Goal: Transaction & Acquisition: Purchase product/service

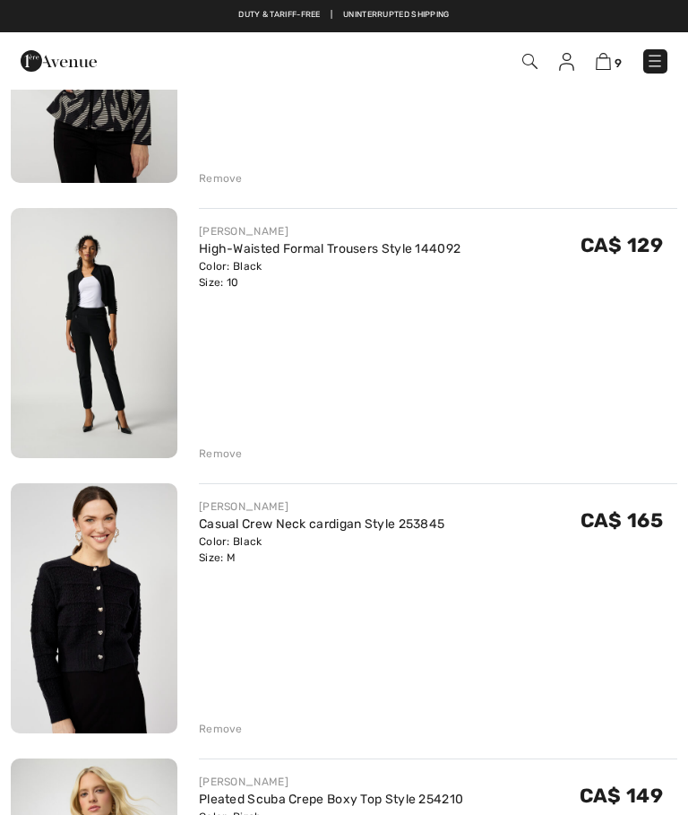
scroll to position [1706, 0]
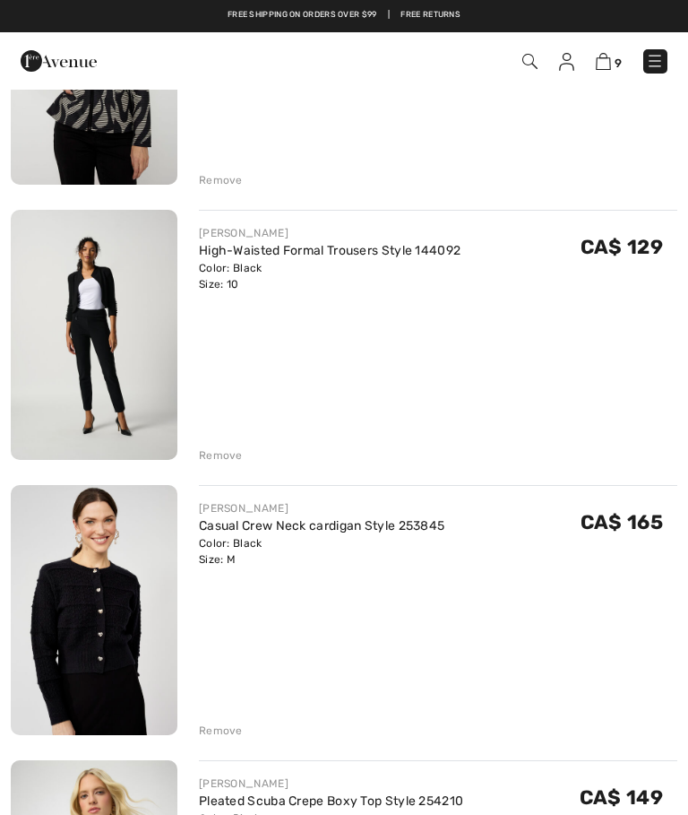
click at [228, 733] on div "Remove" at bounding box center [221, 730] width 44 height 16
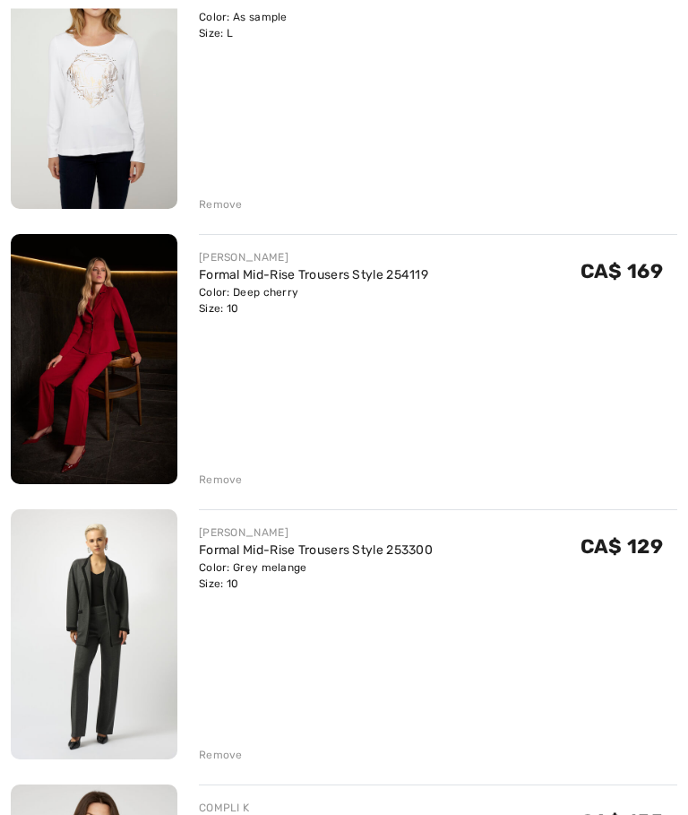
scroll to position [860, 0]
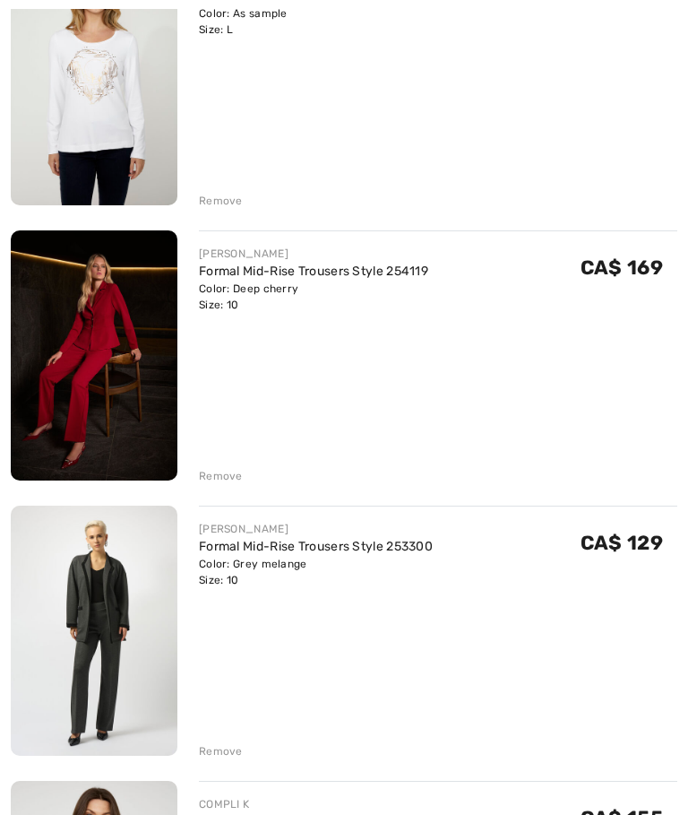
click at [228, 755] on div "Remove" at bounding box center [221, 751] width 44 height 16
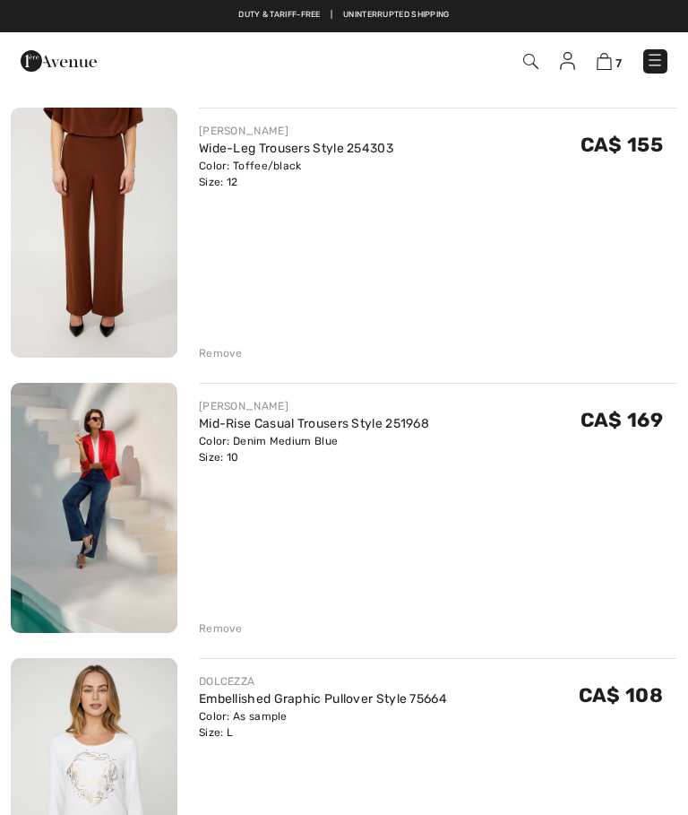
scroll to position [157, 0]
click at [232, 629] on div "Remove" at bounding box center [221, 629] width 44 height 16
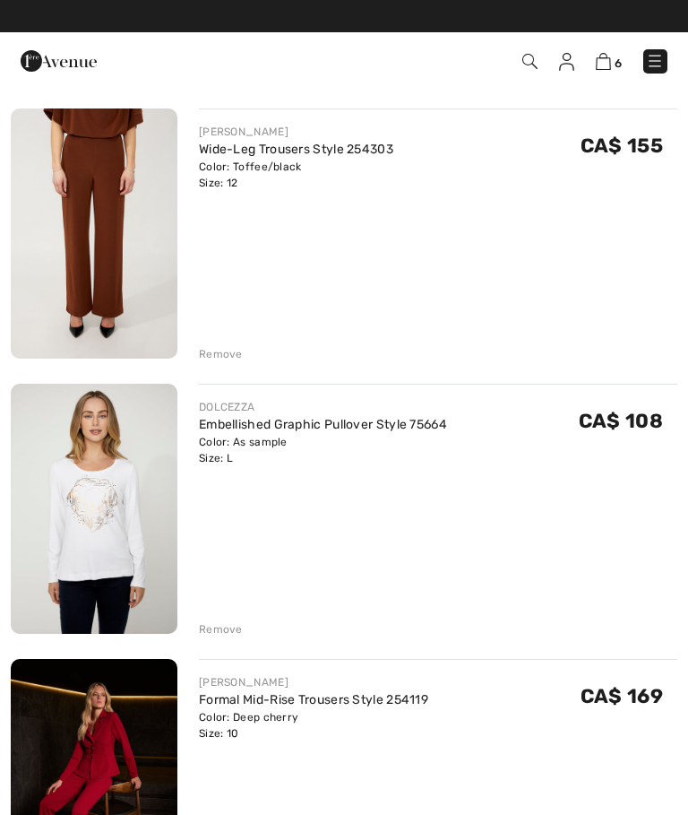
click at [226, 356] on div "Remove" at bounding box center [221, 354] width 44 height 16
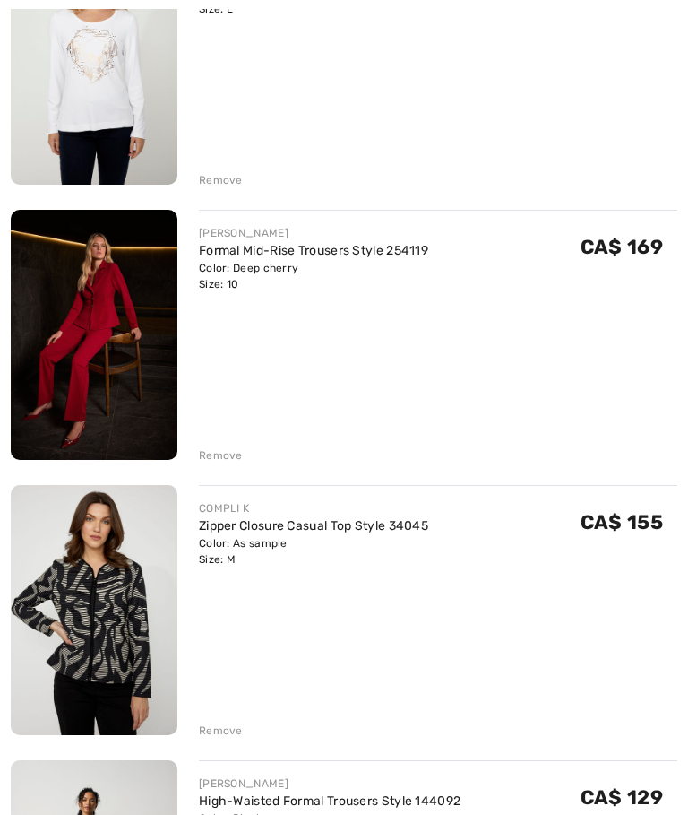
scroll to position [331, 0]
click at [103, 632] on img at bounding box center [94, 610] width 167 height 250
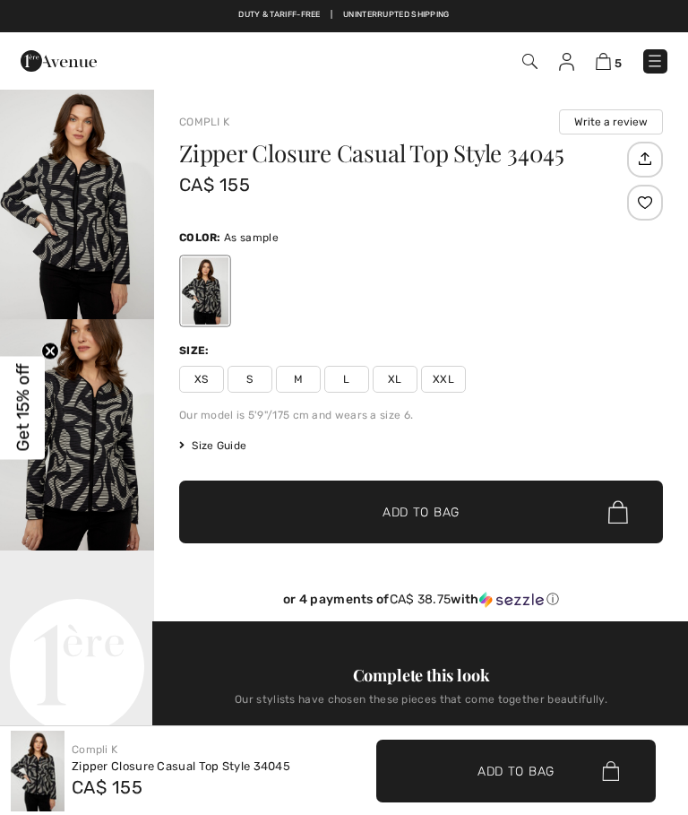
click at [88, 229] on img "1 / 4" at bounding box center [77, 203] width 154 height 231
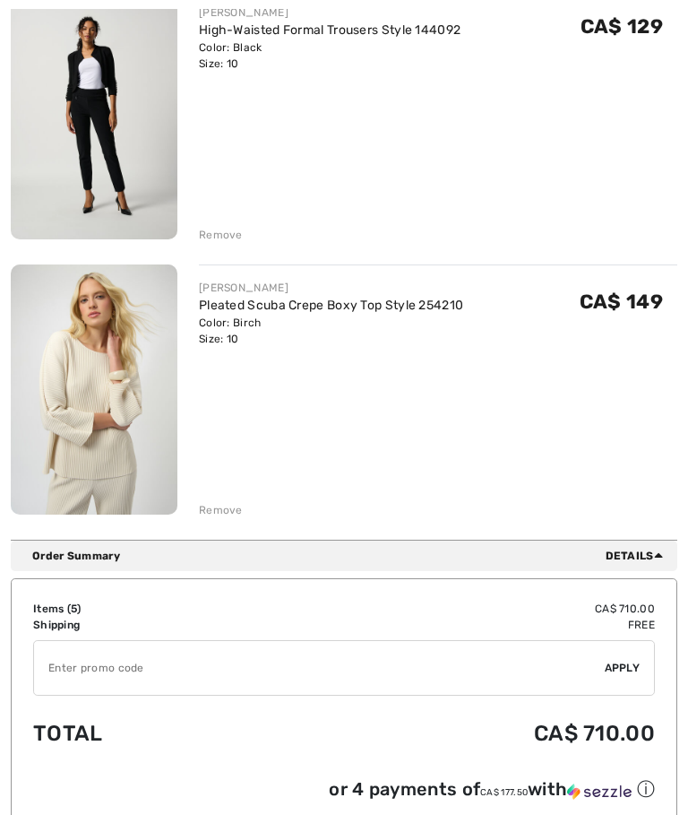
scroll to position [1101, 0]
click at [223, 509] on div "Remove" at bounding box center [221, 510] width 44 height 16
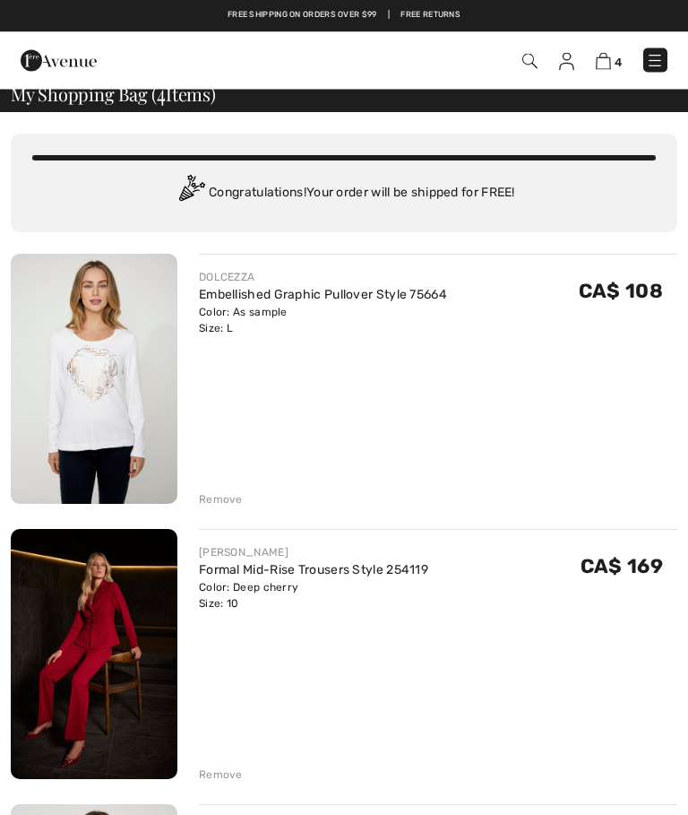
scroll to position [0, 0]
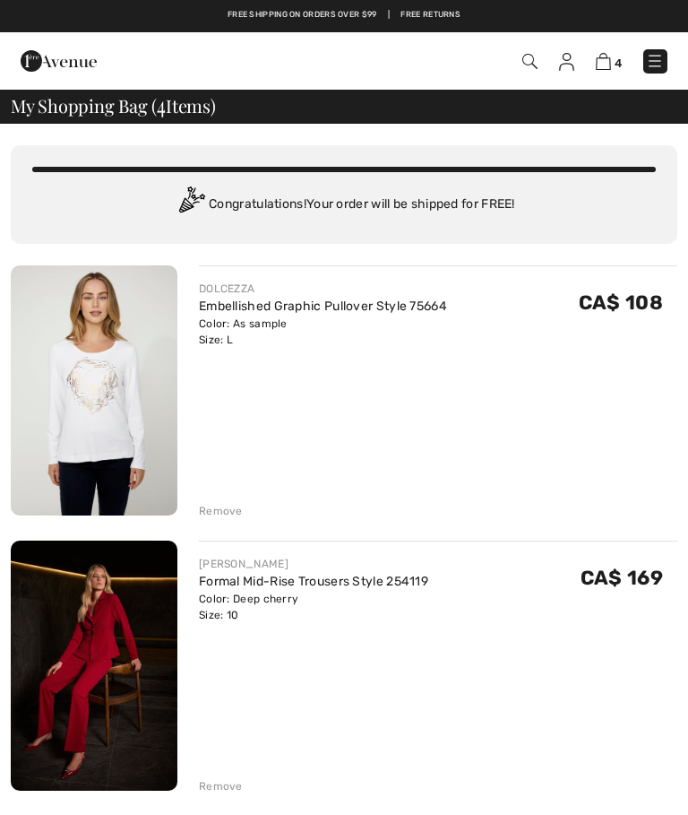
click at [115, 661] on img at bounding box center [94, 665] width 167 height 250
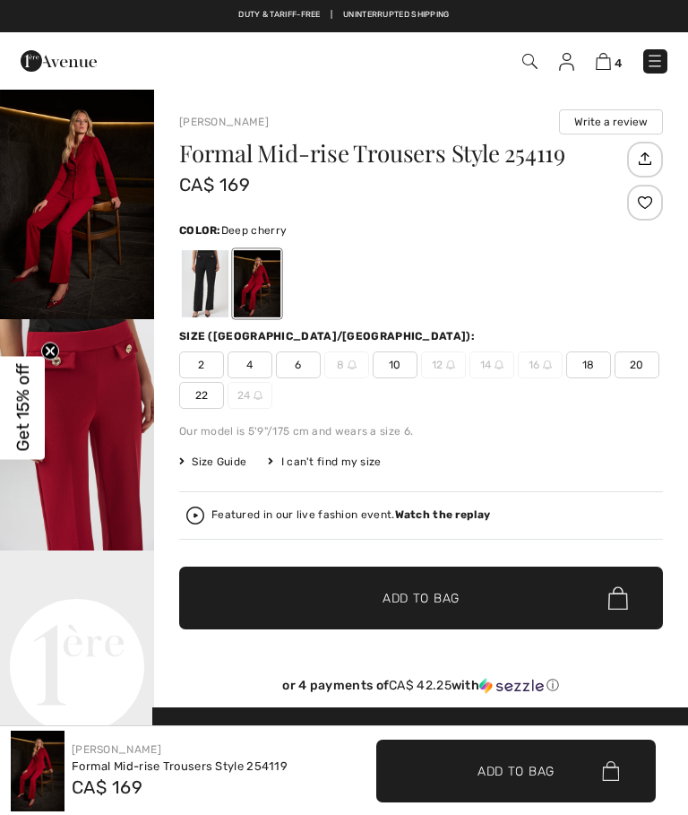
checkbox input "true"
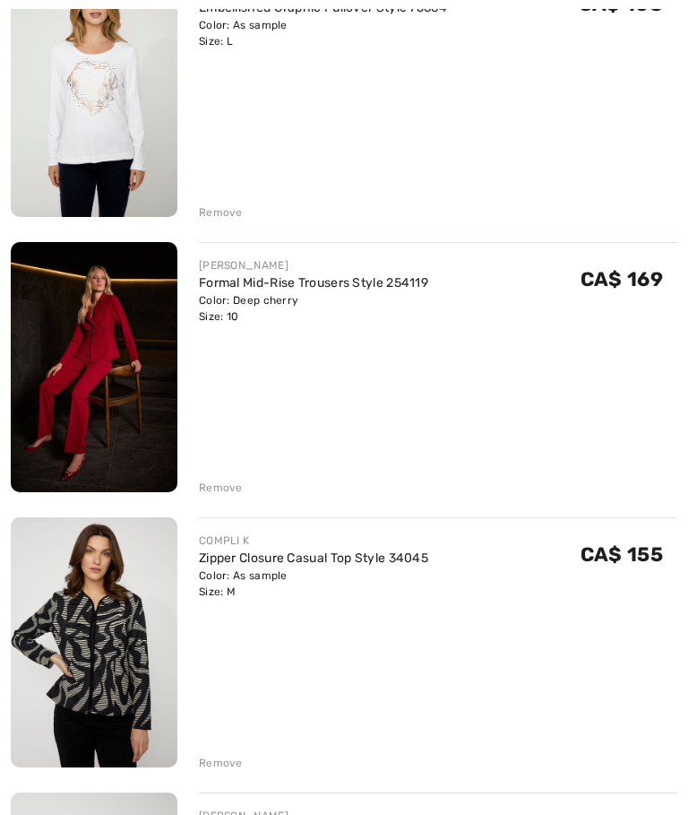
click at [224, 485] on div "Remove" at bounding box center [221, 487] width 44 height 16
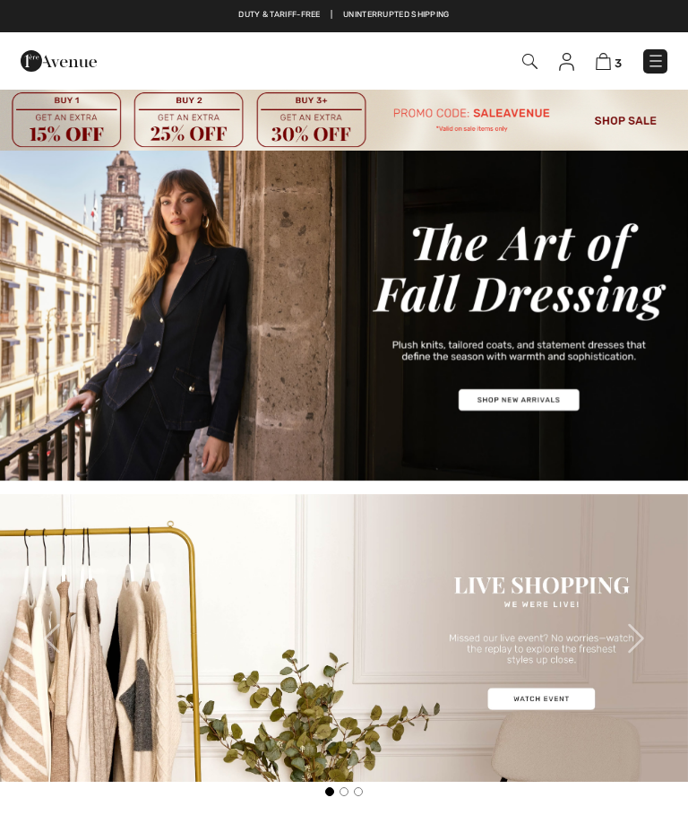
checkbox input "true"
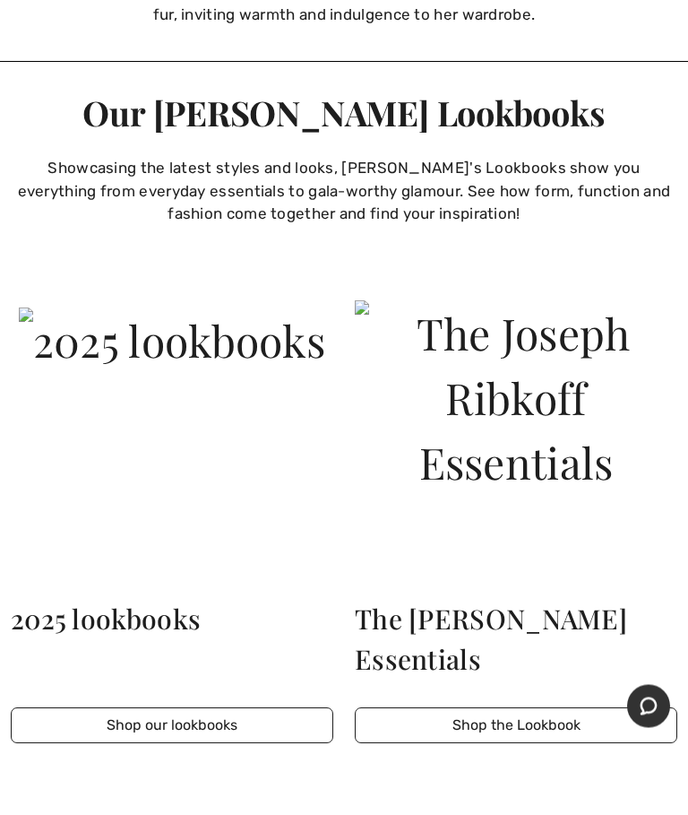
scroll to position [2983, 0]
click at [558, 734] on button "Shop the Lookbook" at bounding box center [516, 725] width 323 height 36
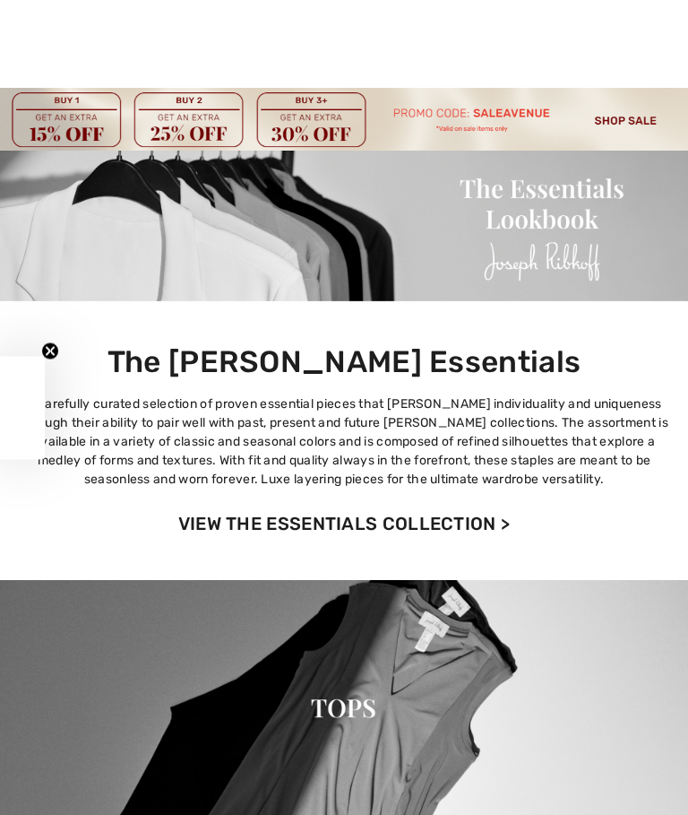
checkbox input "true"
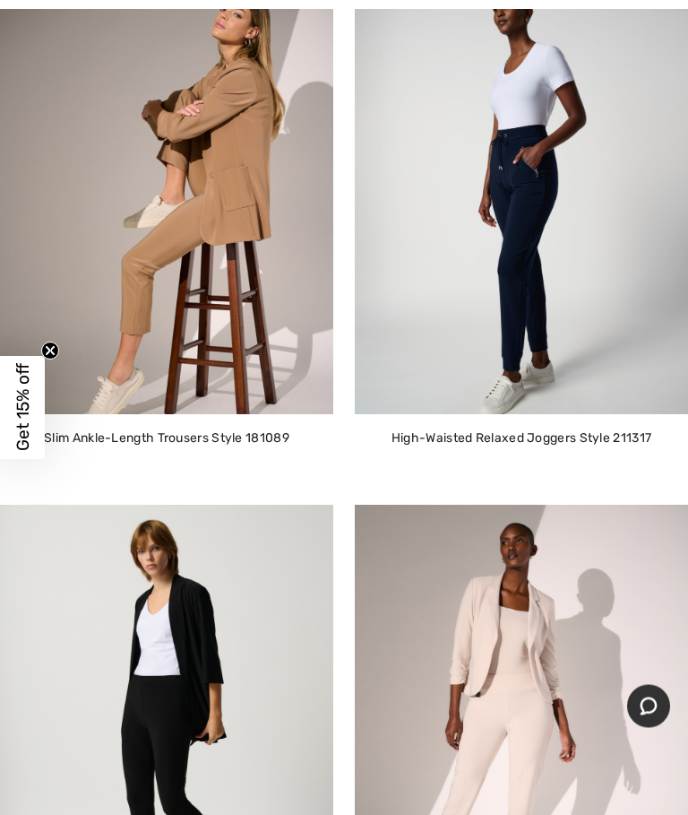
scroll to position [2332, 0]
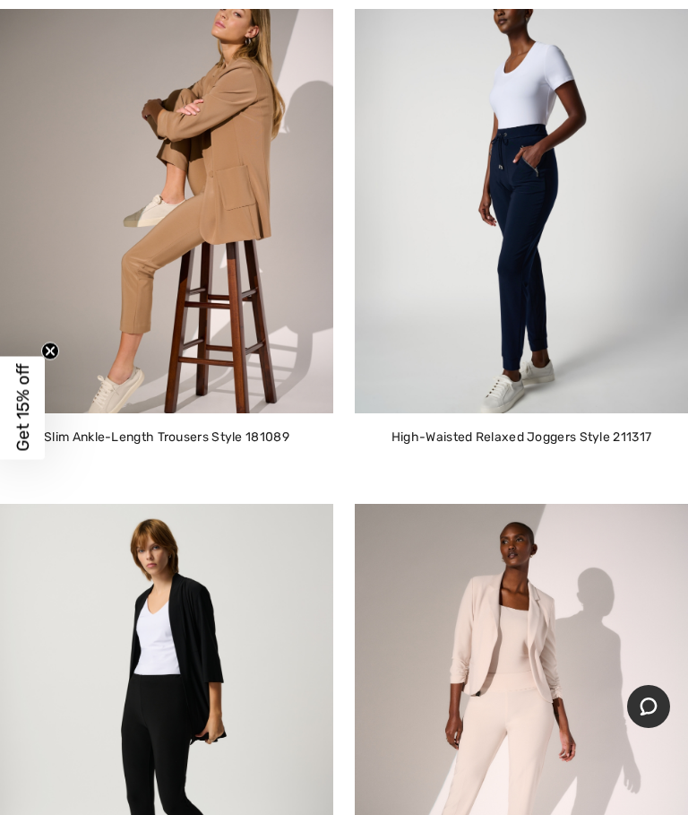
click at [582, 303] on img at bounding box center [521, 195] width 333 height 435
click at [558, 278] on img at bounding box center [521, 195] width 333 height 435
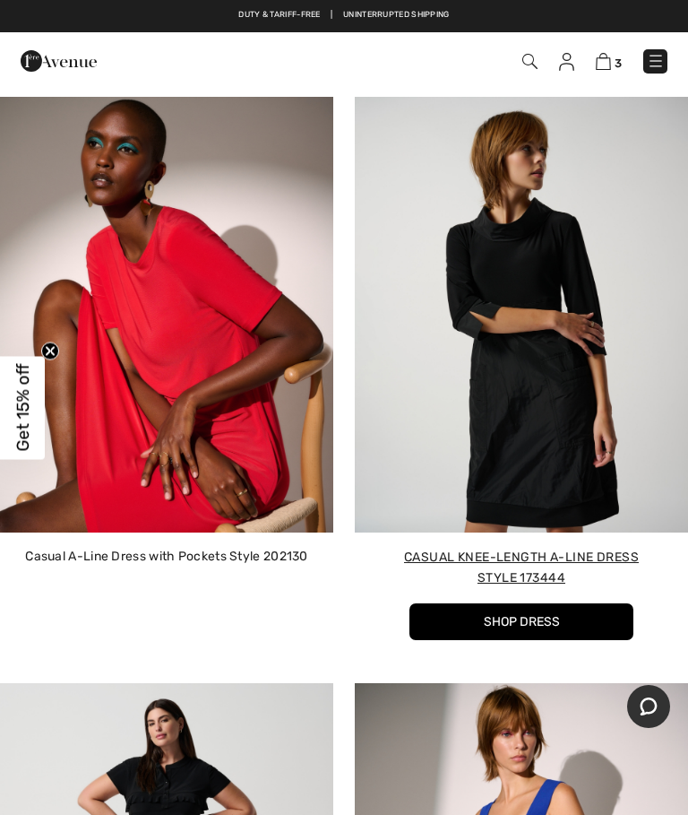
scroll to position [4966, 0]
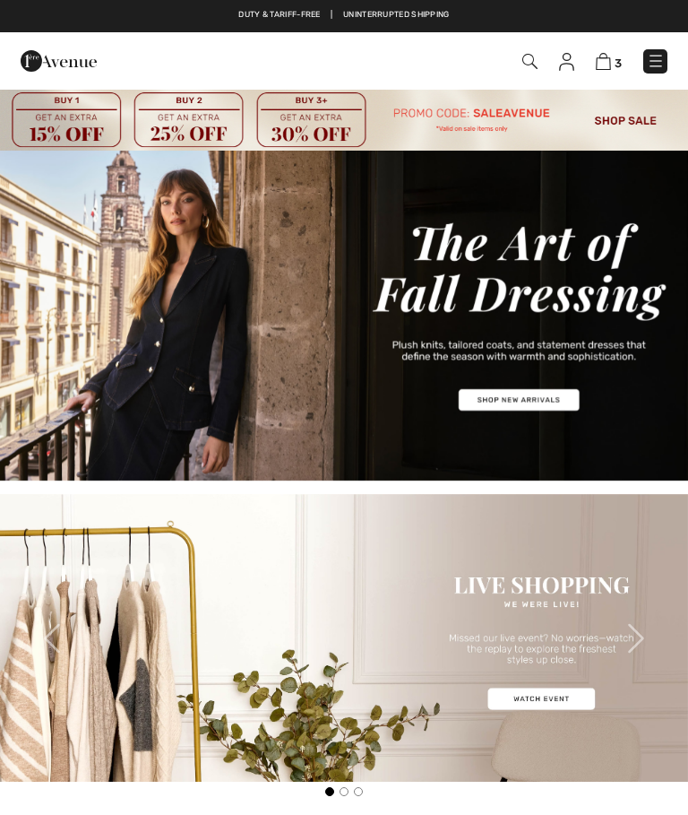
checkbox input "true"
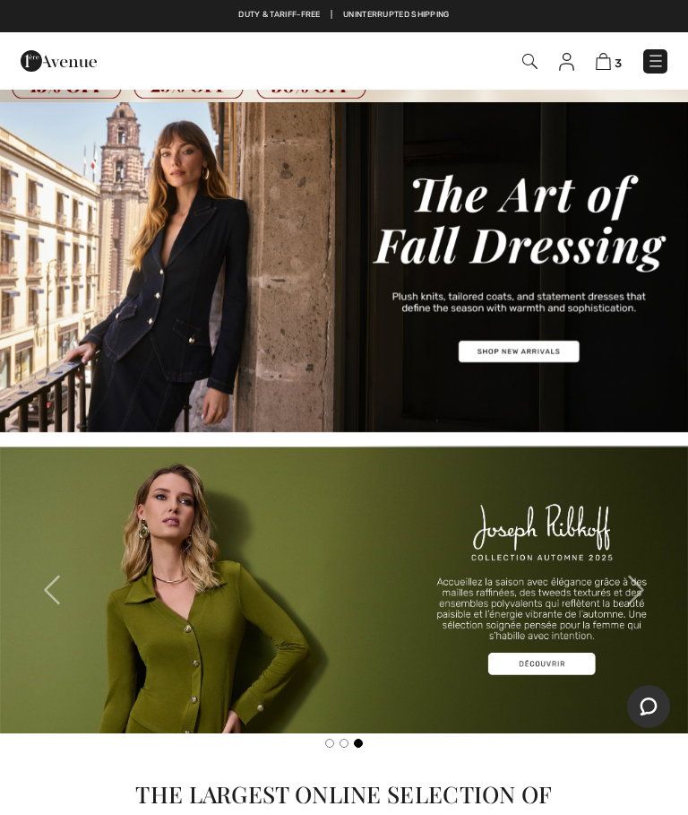
scroll to position [47, 0]
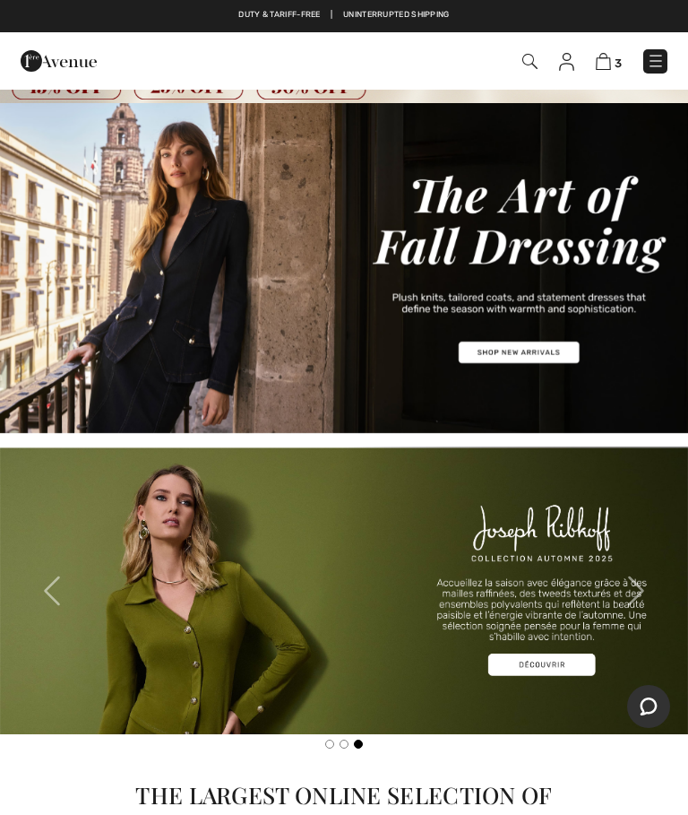
click at [527, 65] on img at bounding box center [529, 61] width 15 height 15
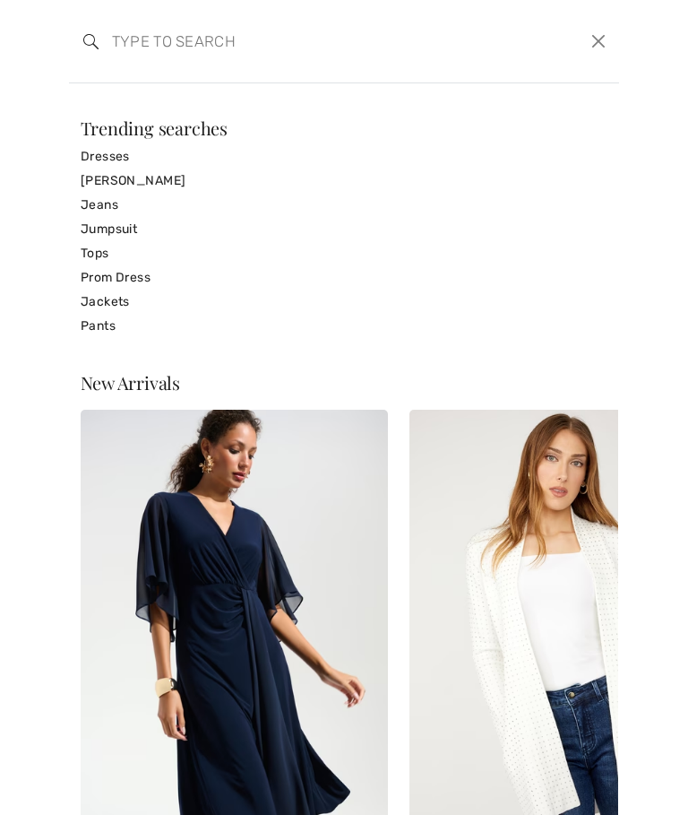
click at [133, 38] on input "search" at bounding box center [287, 41] width 377 height 54
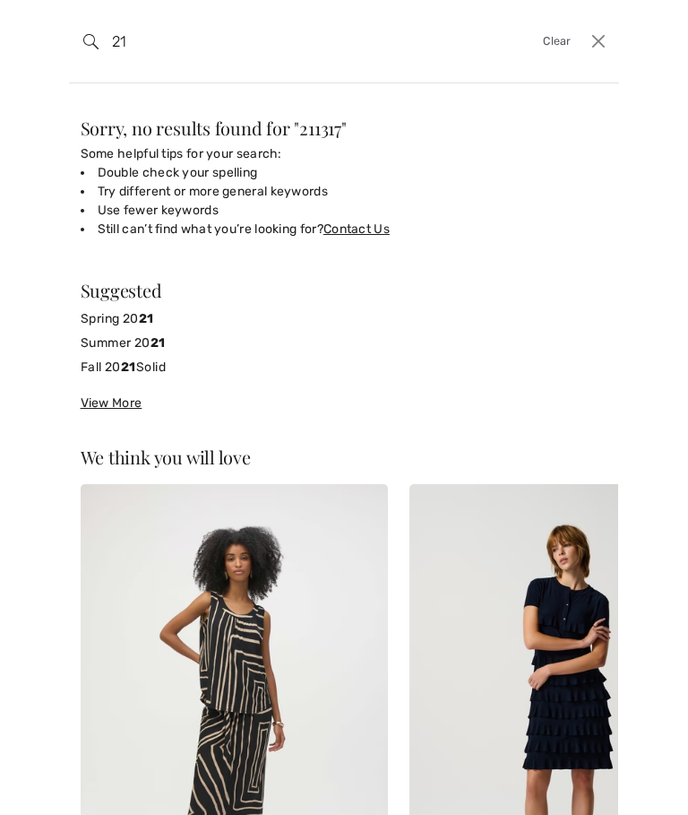
type input "2"
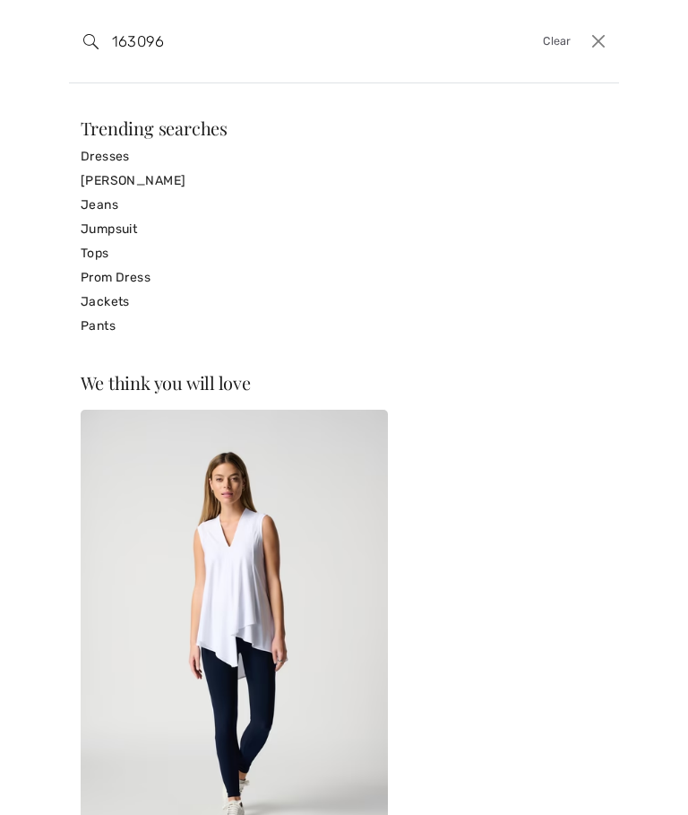
type input "163096"
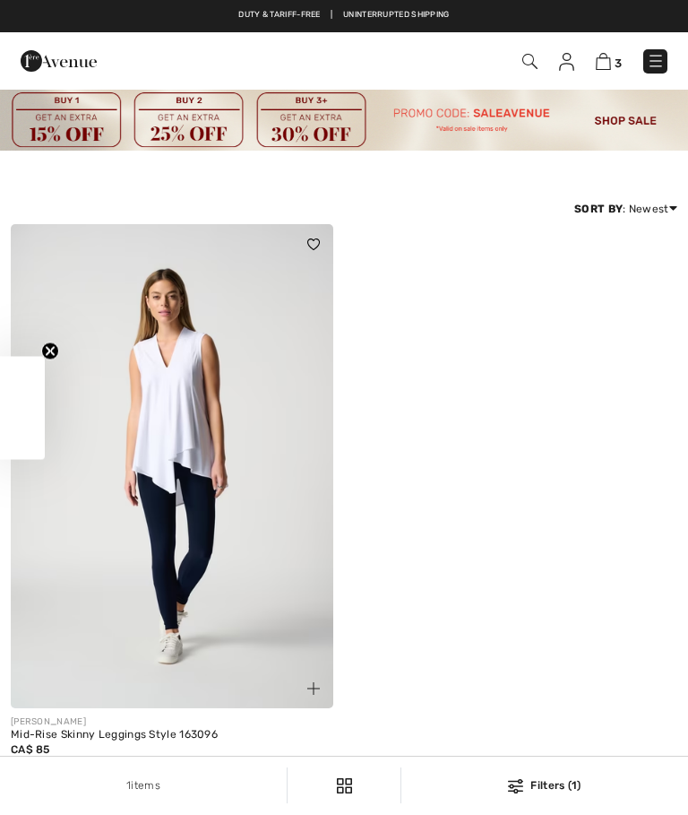
checkbox input "true"
click at [231, 500] on img at bounding box center [172, 466] width 323 height 484
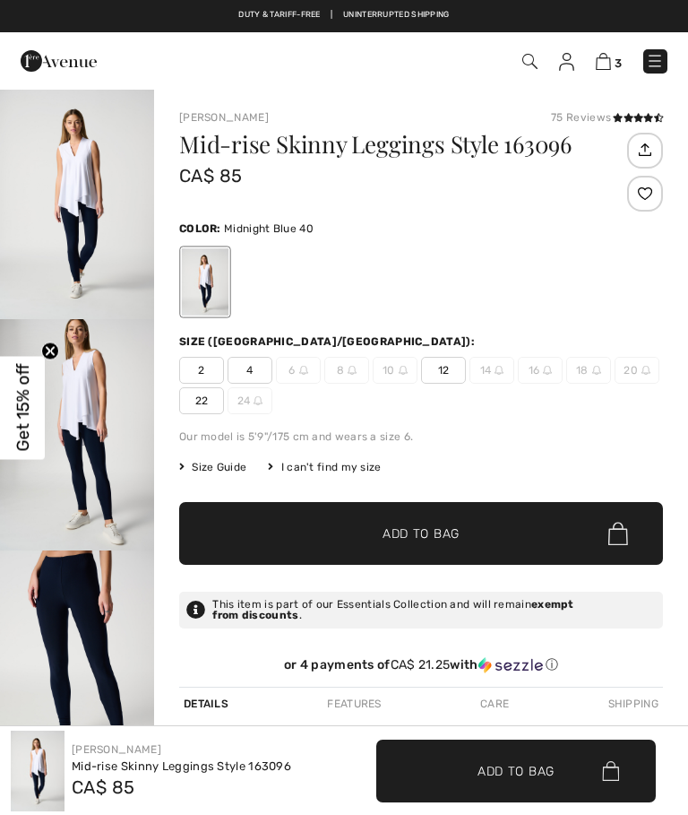
checkbox input "true"
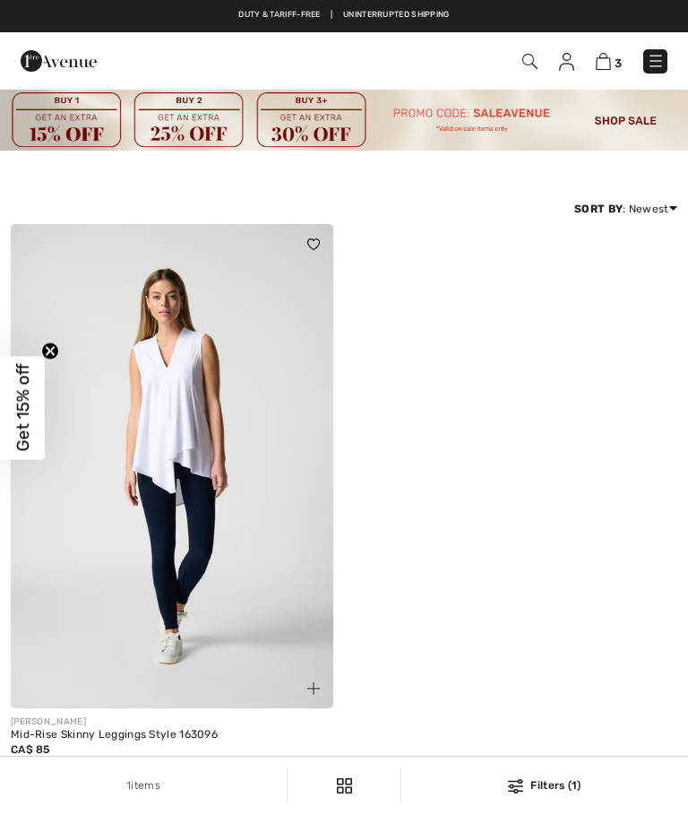
checkbox input "true"
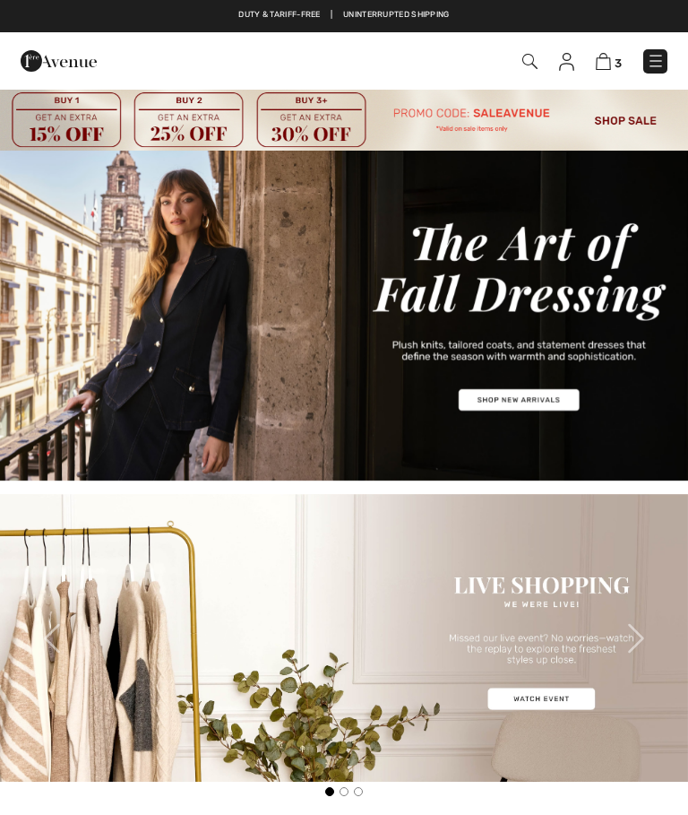
checkbox input "true"
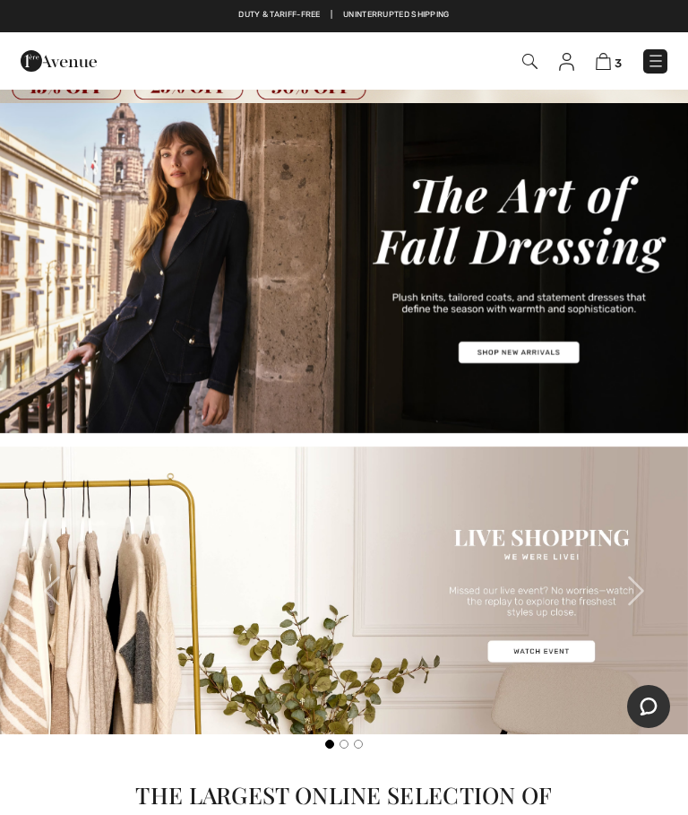
scroll to position [47, 0]
click at [525, 62] on img at bounding box center [529, 61] width 15 height 15
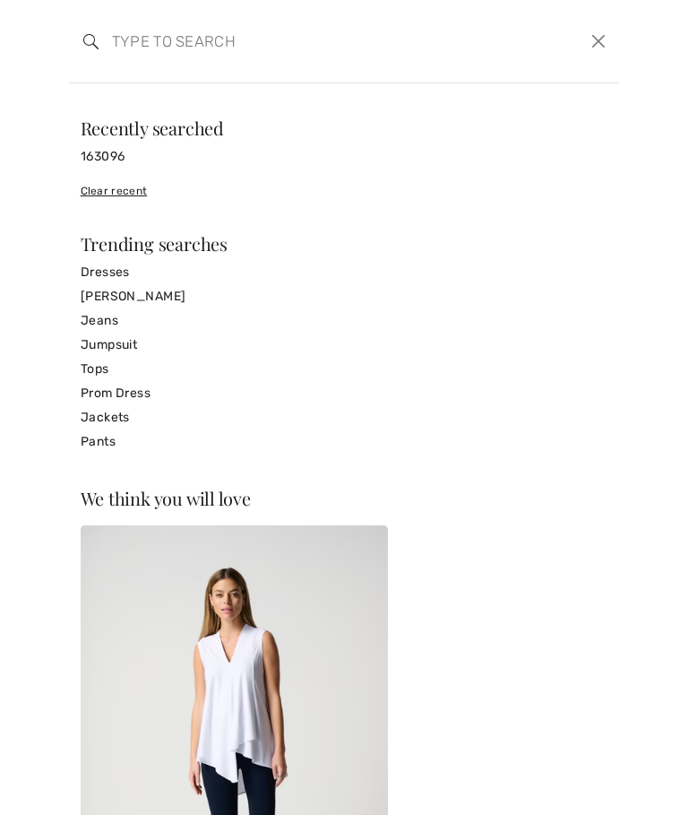
click at [200, 40] on input "search" at bounding box center [287, 41] width 377 height 54
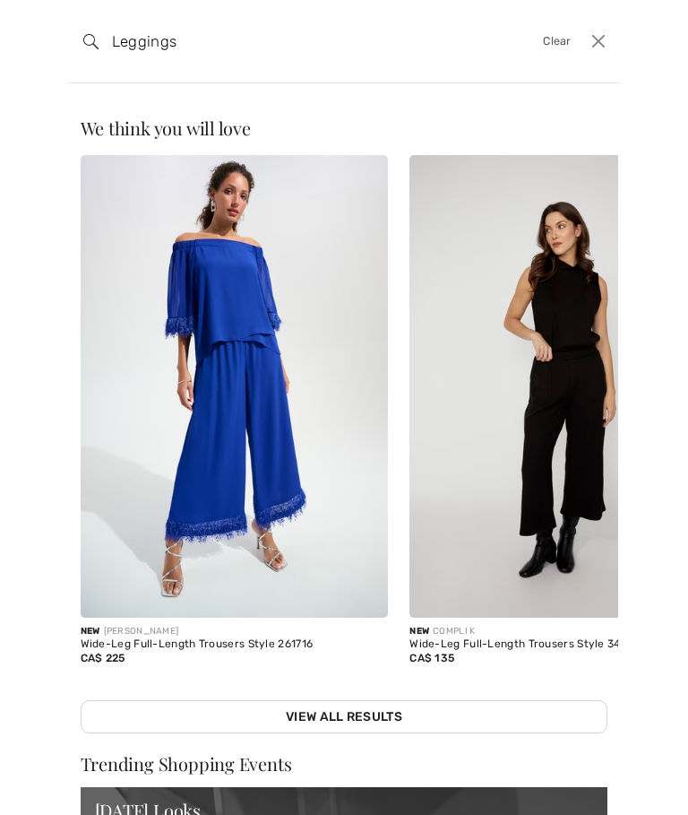
type input "Leggings"
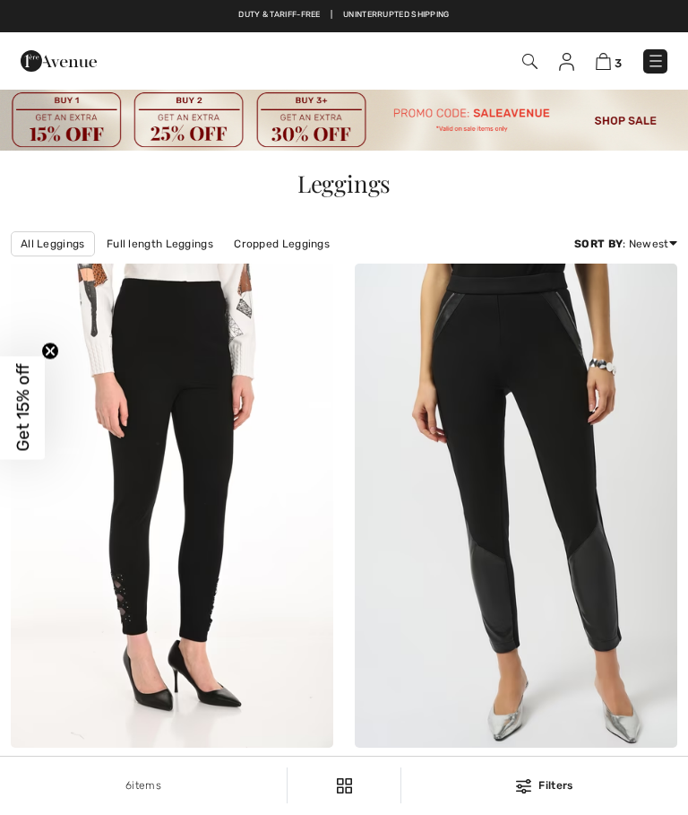
checkbox input "true"
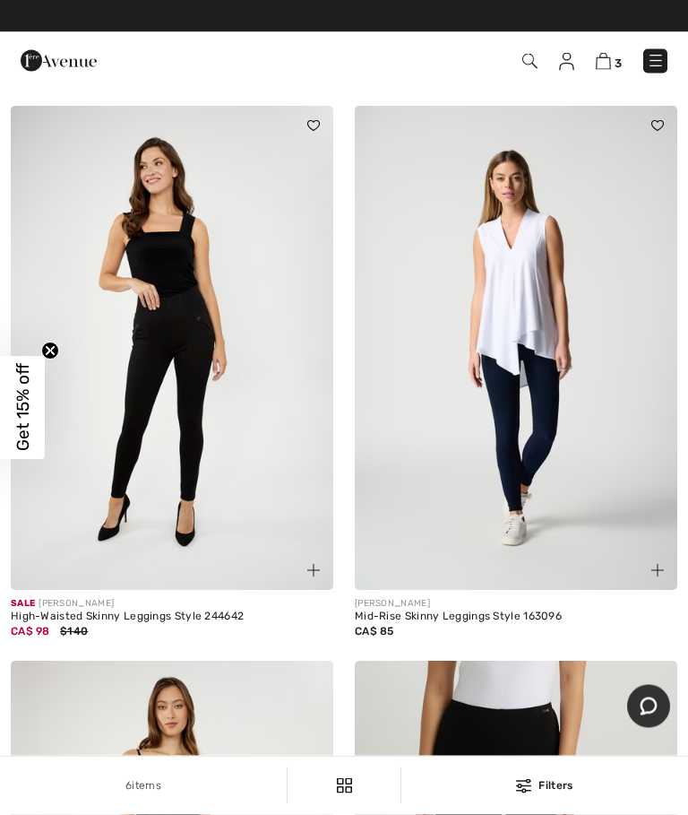
scroll to position [712, 0]
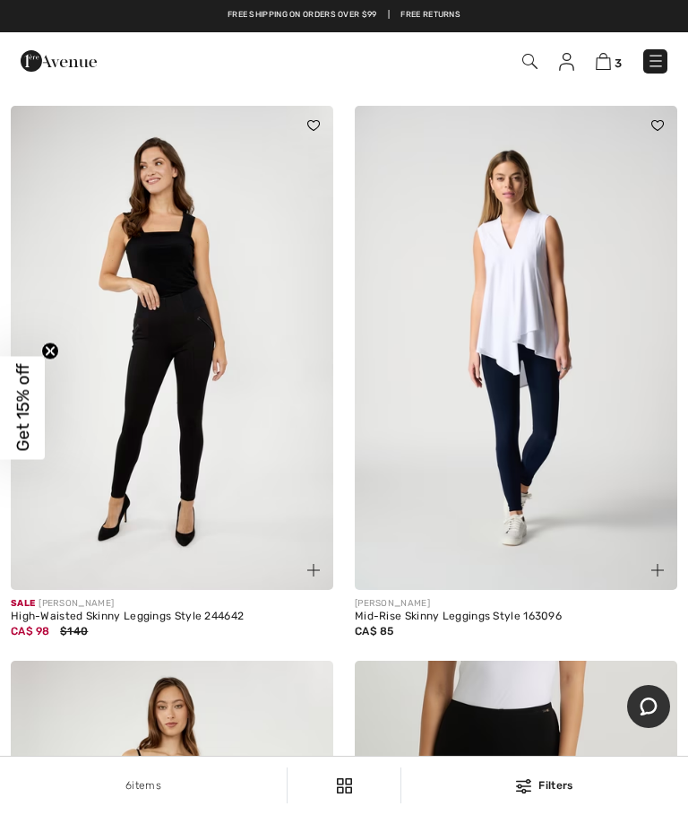
click at [199, 404] on img at bounding box center [172, 348] width 323 height 484
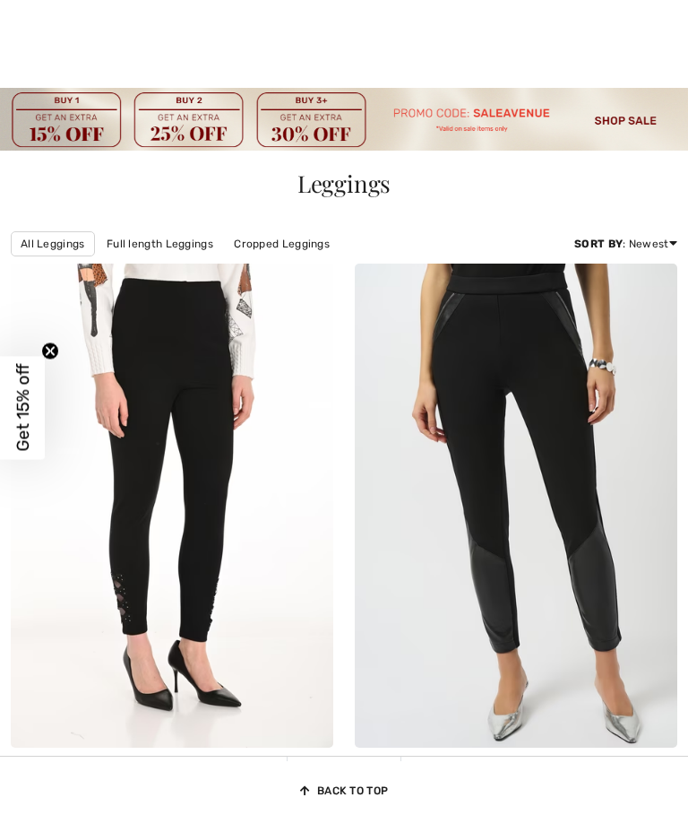
scroll to position [1591, 0]
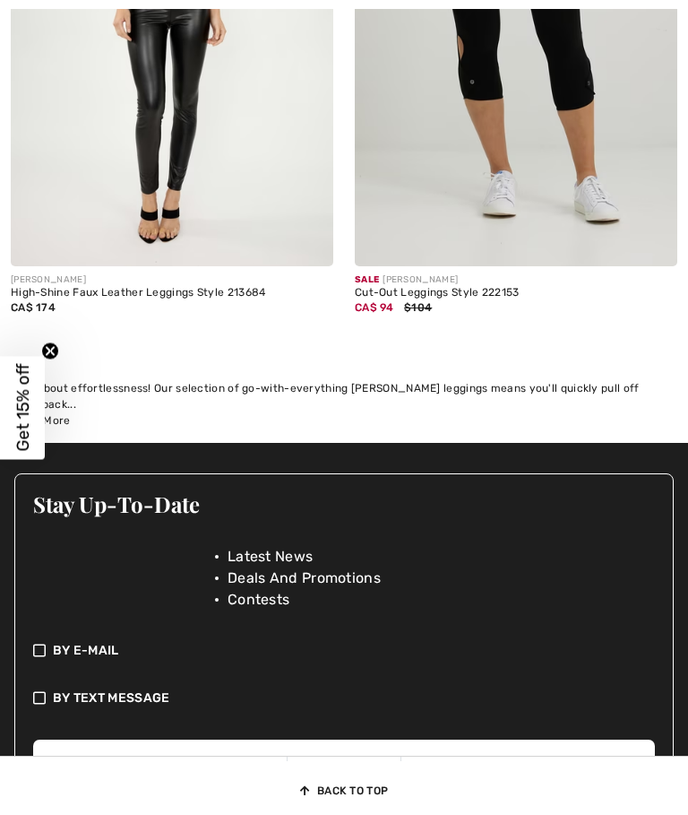
checkbox input "true"
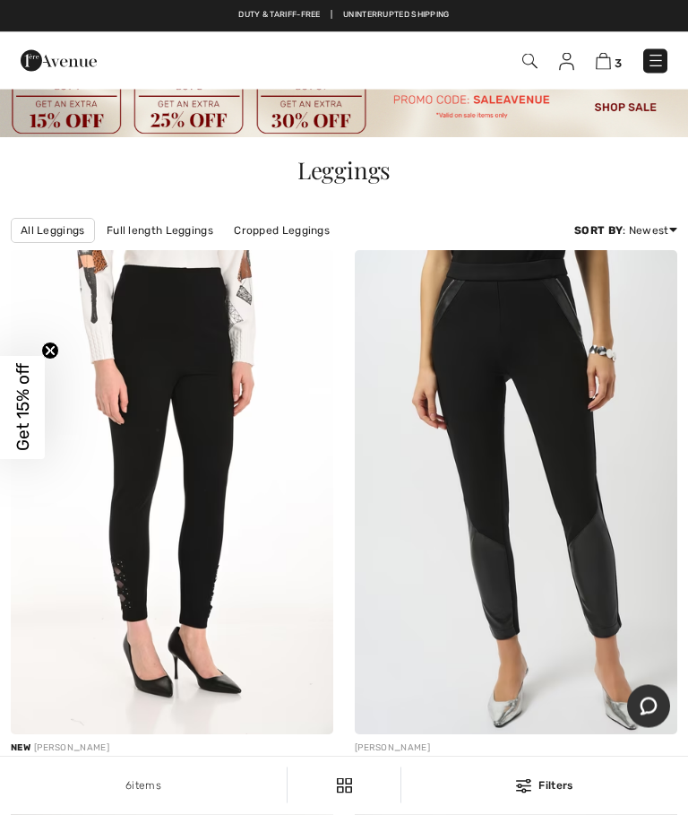
scroll to position [0, 0]
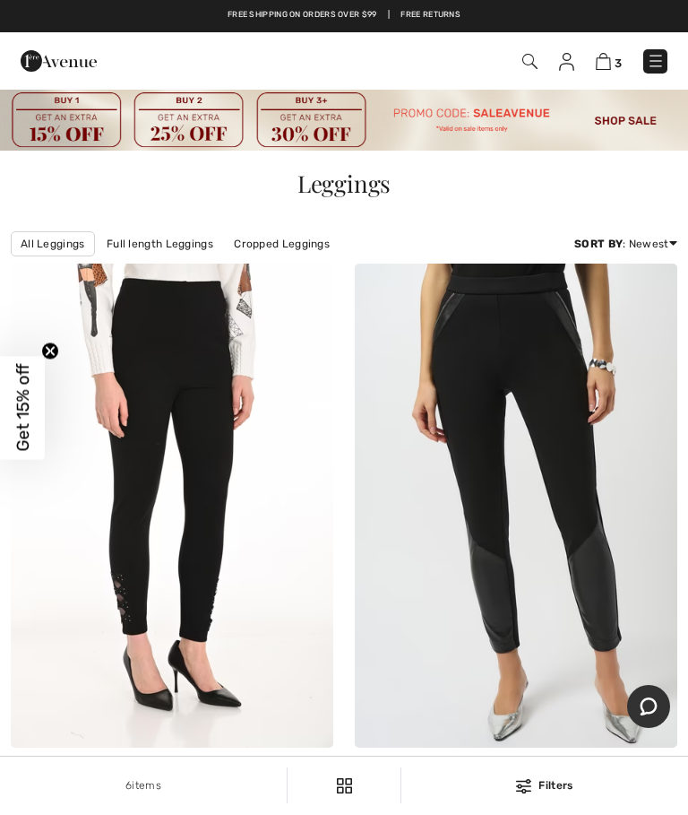
click at [537, 54] on img at bounding box center [529, 61] width 15 height 15
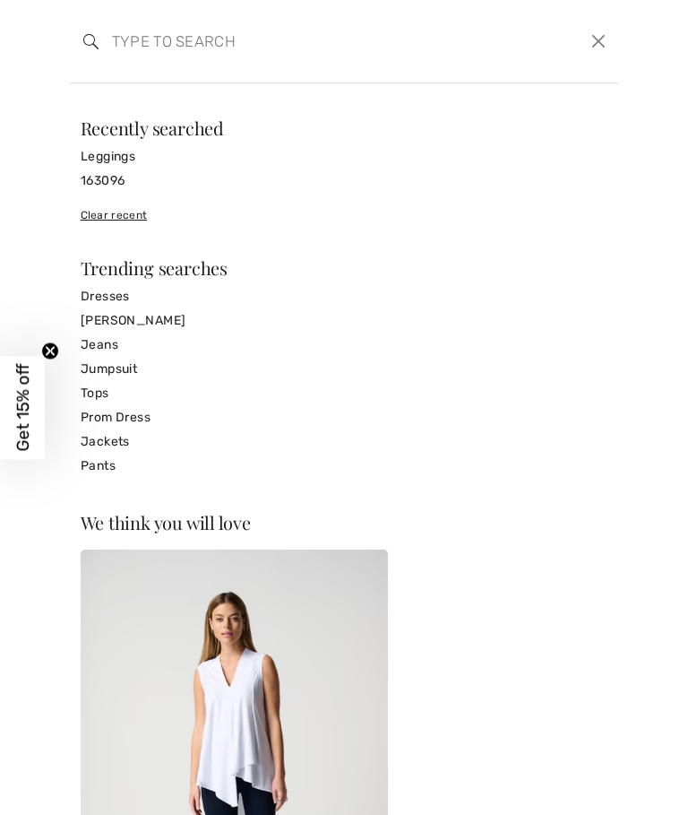
click at [220, 47] on input "search" at bounding box center [287, 41] width 377 height 54
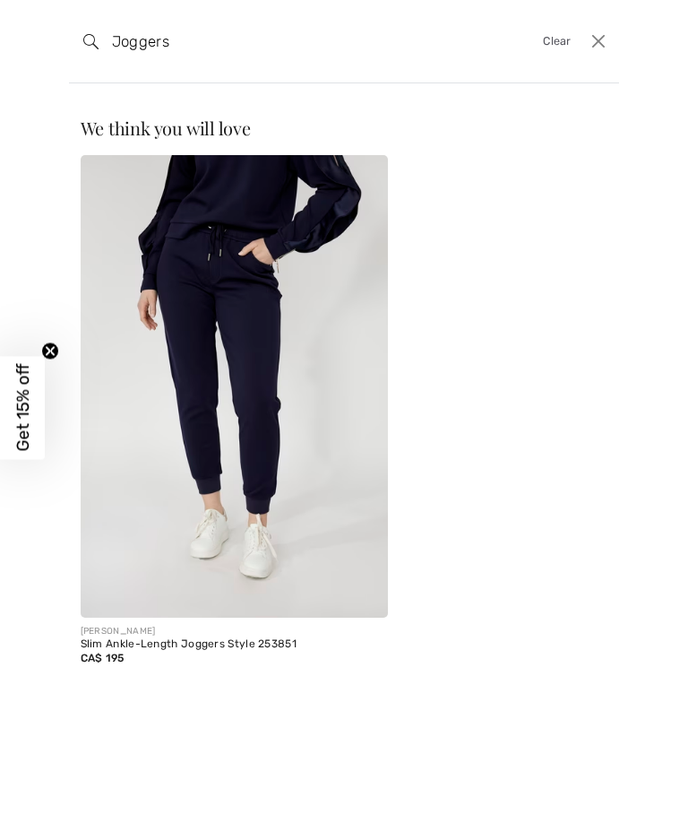
type input "Joggers"
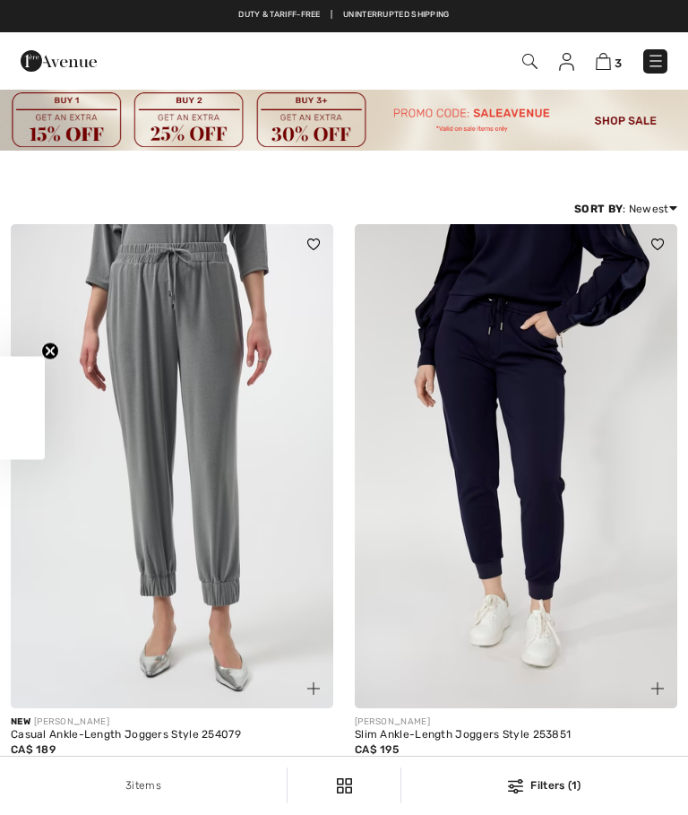
checkbox input "true"
click at [615, 58] on span "3" at bounding box center [618, 62] width 7 height 13
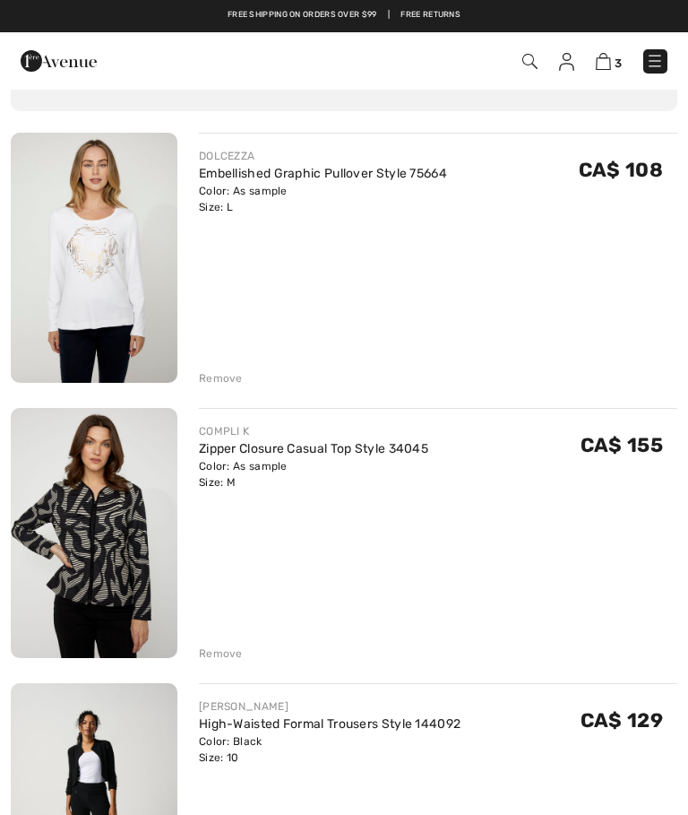
scroll to position [132, 0]
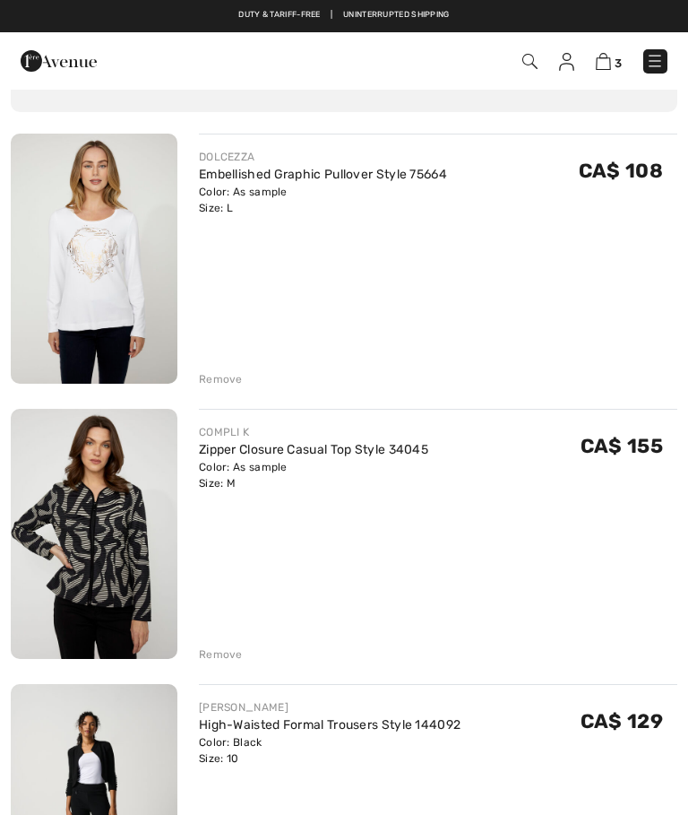
click at [110, 556] on img at bounding box center [94, 534] width 167 height 250
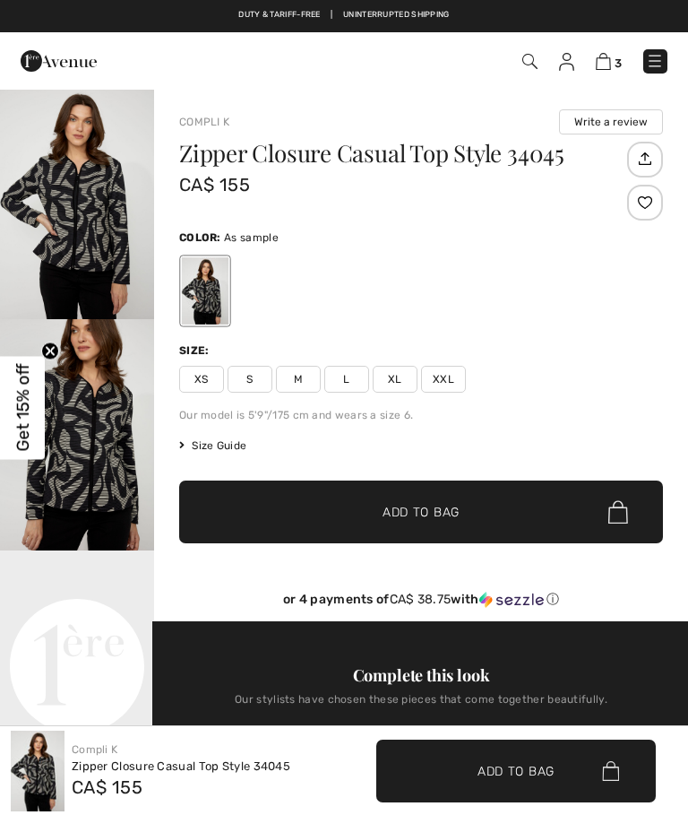
checkbox input "true"
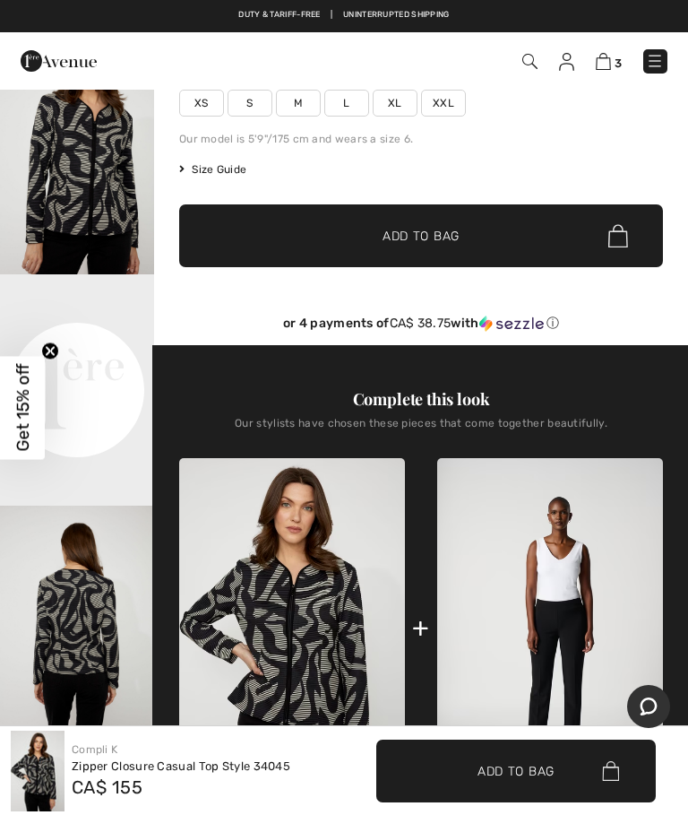
scroll to position [274, 0]
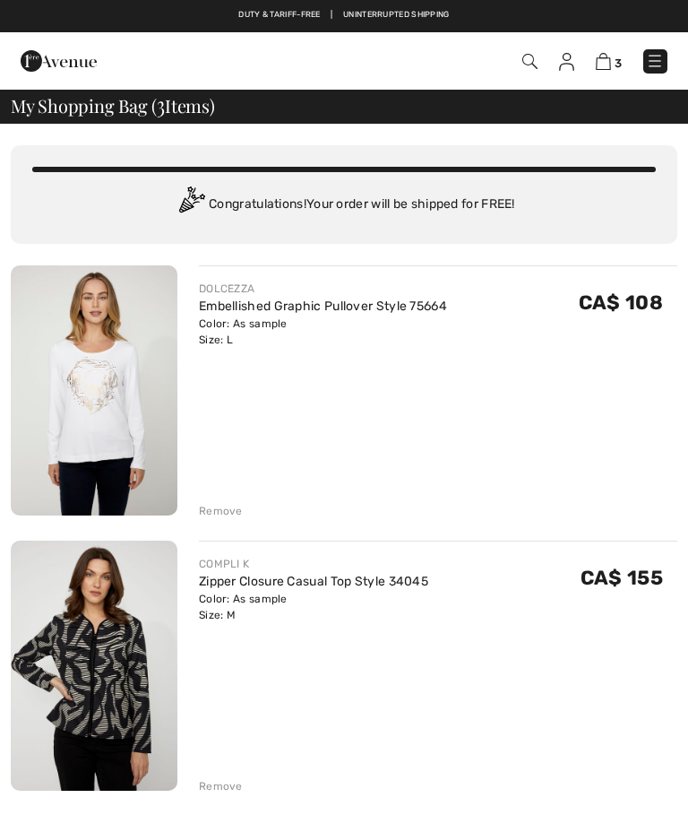
scroll to position [132, 0]
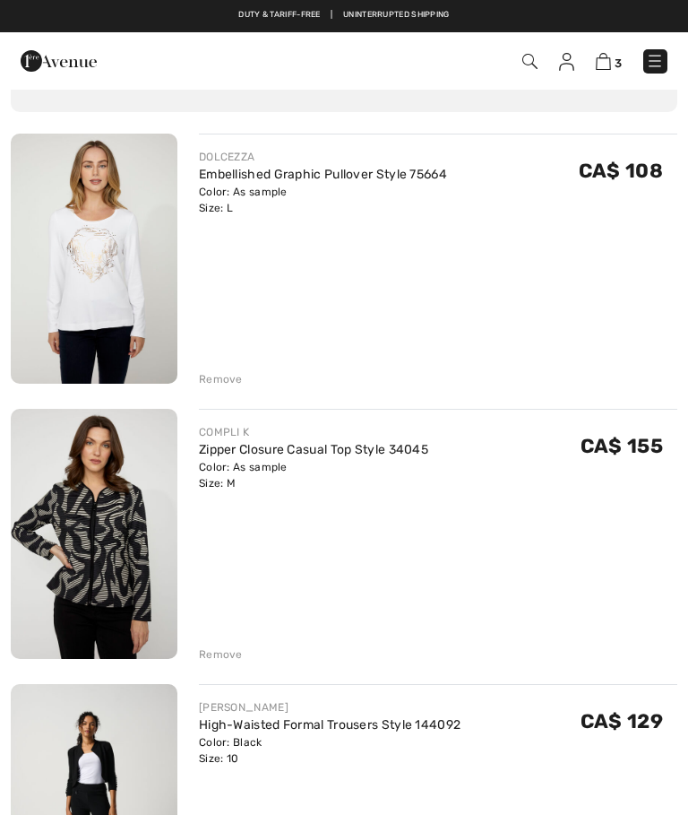
checkbox input "true"
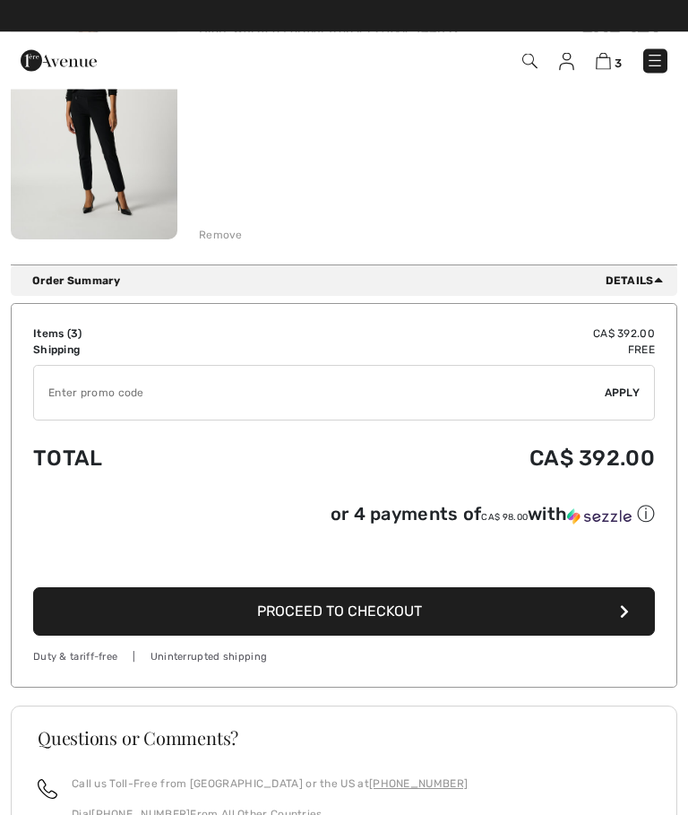
scroll to position [826, 0]
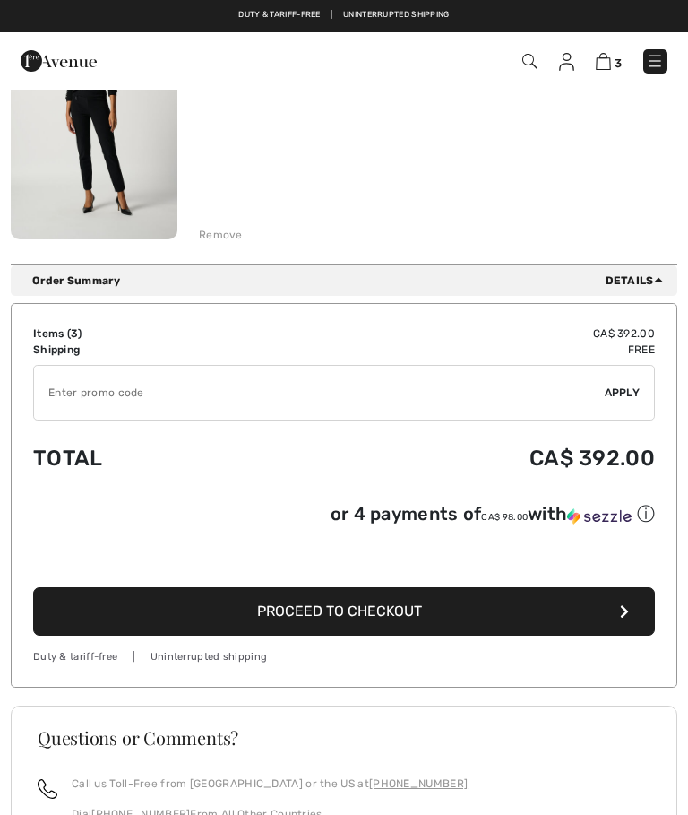
click at [156, 391] on input "TEXT" at bounding box center [319, 393] width 571 height 54
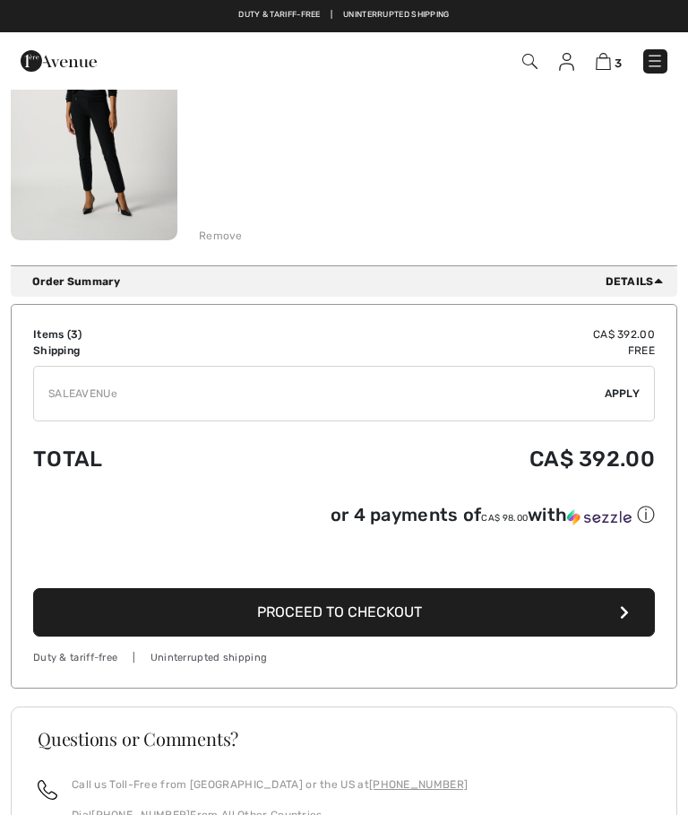
type input "SALEAVENUE"
click at [629, 393] on span "Apply" at bounding box center [623, 393] width 36 height 16
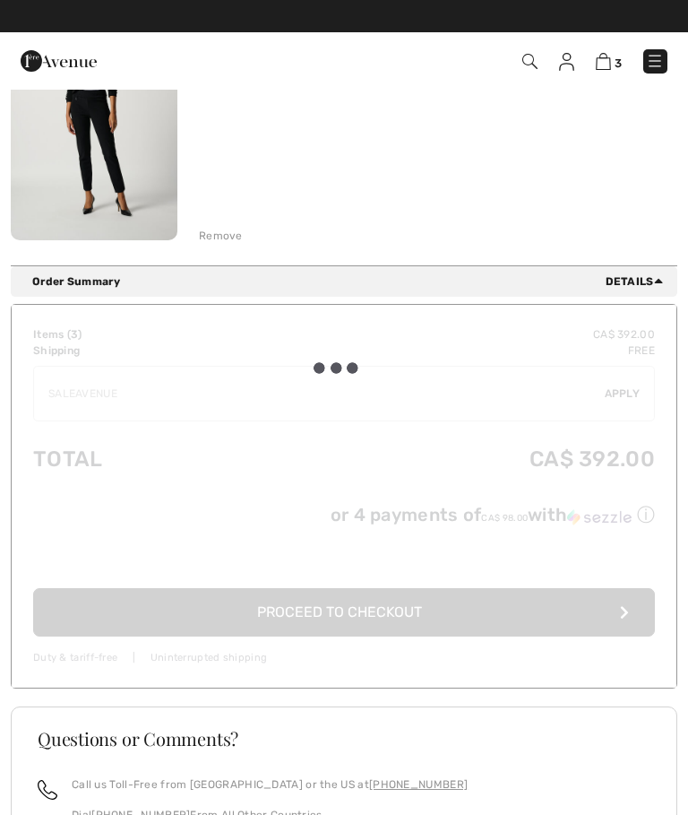
scroll to position [826, 0]
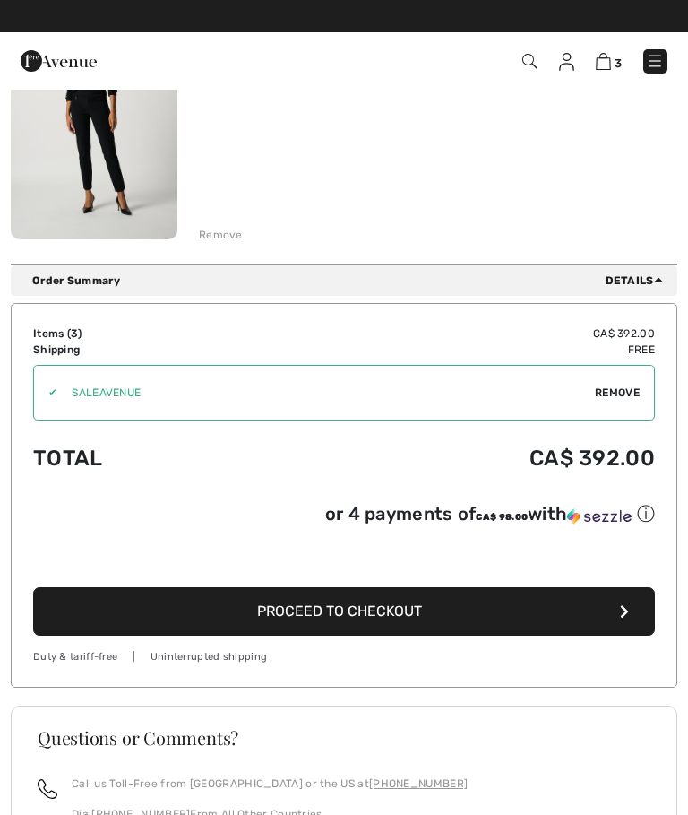
click at [637, 618] on button "Proceed to Checkout" at bounding box center [344, 611] width 622 height 48
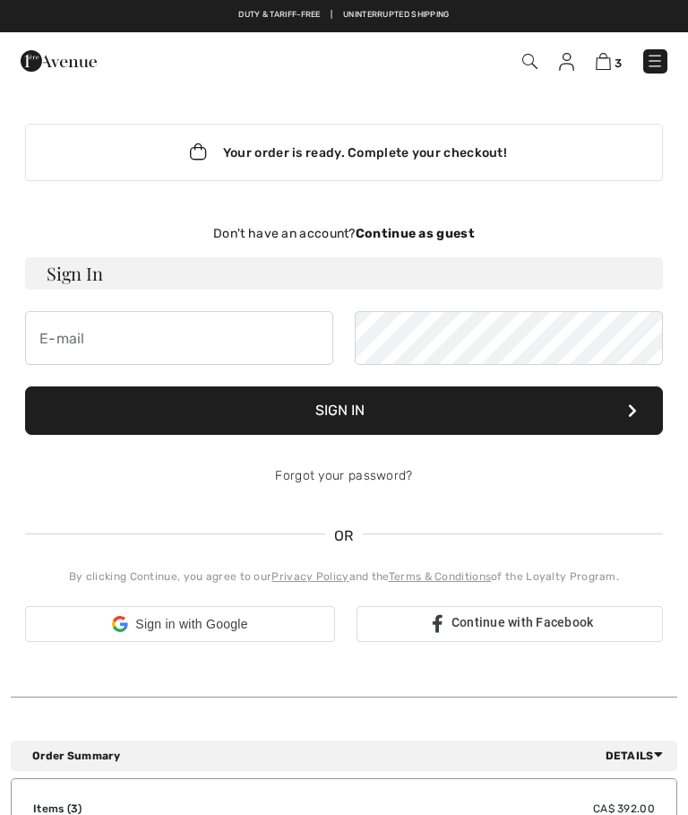
checkbox input "true"
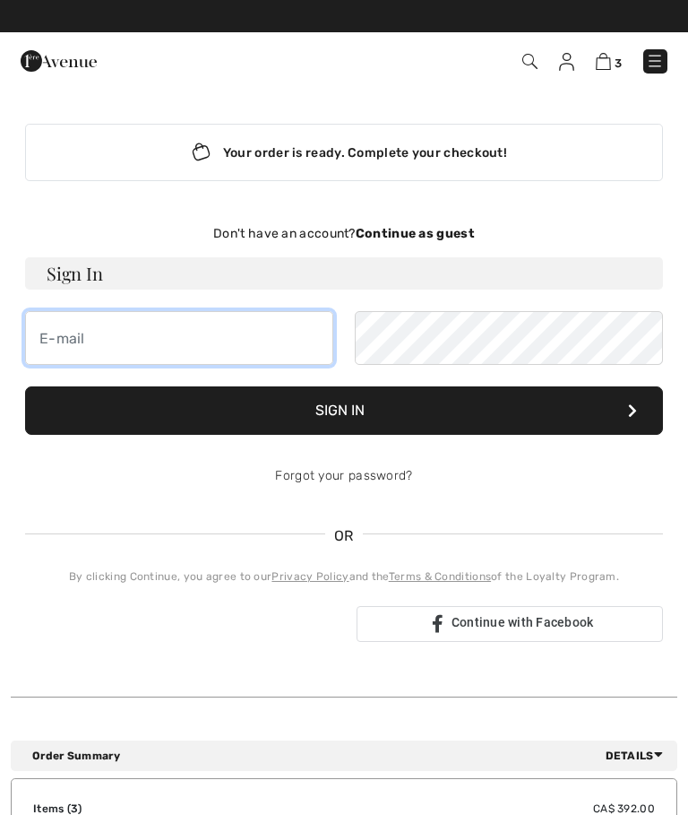
click at [77, 331] on input "email" at bounding box center [179, 338] width 308 height 54
type input "[EMAIL_ADDRESS][DOMAIN_NAME]"
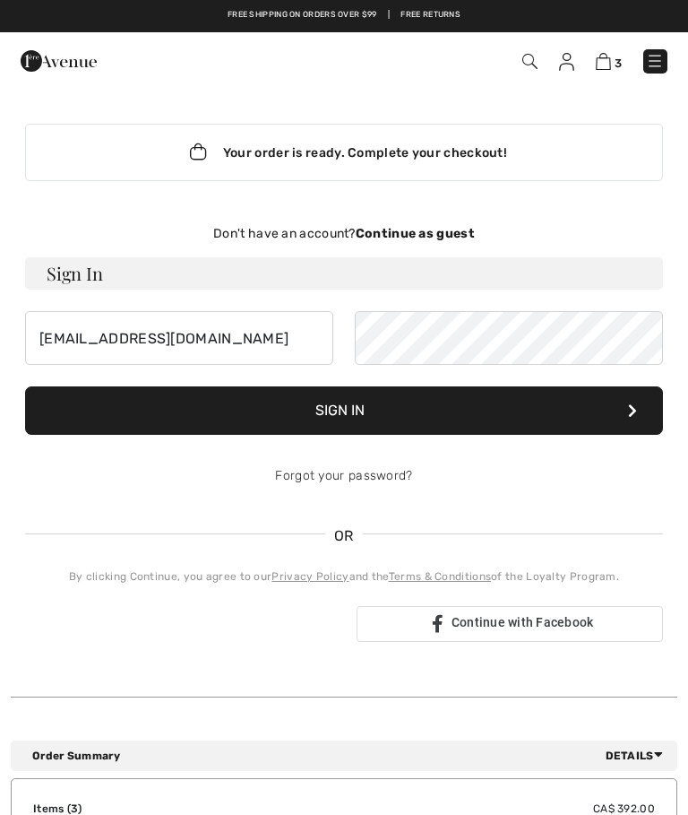
click at [349, 416] on button "Sign In" at bounding box center [344, 410] width 638 height 48
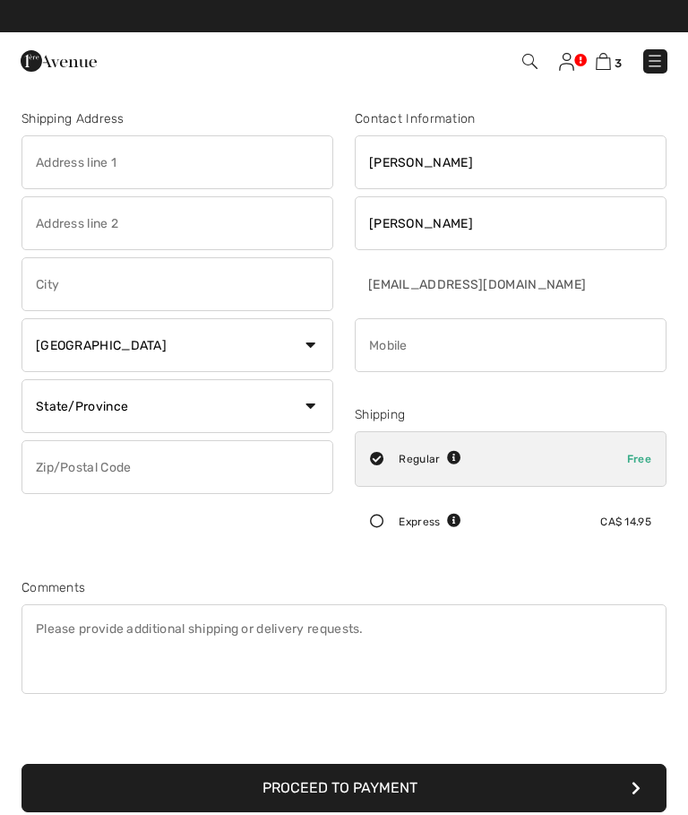
click at [119, 158] on input "text" at bounding box center [178, 162] width 312 height 54
click at [39, 159] on input "30 Adelaide Ave. E." at bounding box center [178, 162] width 312 height 54
type input "812-30 Adelaide Ave. E."
click at [115, 281] on input "text" at bounding box center [178, 284] width 312 height 54
type input "Oshawa"
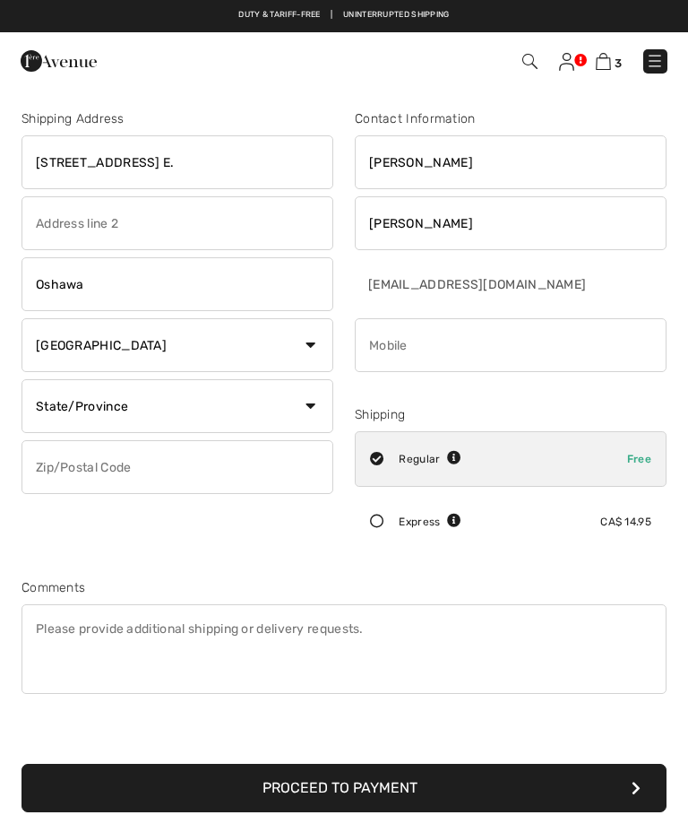
click at [309, 416] on select "State/Province Alberta British Columbia Manitoba New Brunswick Newfoundland and…" at bounding box center [178, 406] width 312 height 54
select select "ON"
click at [108, 475] on input "text" at bounding box center [178, 467] width 312 height 54
type input "L1G0B8"
click at [572, 53] on img at bounding box center [566, 62] width 15 height 18
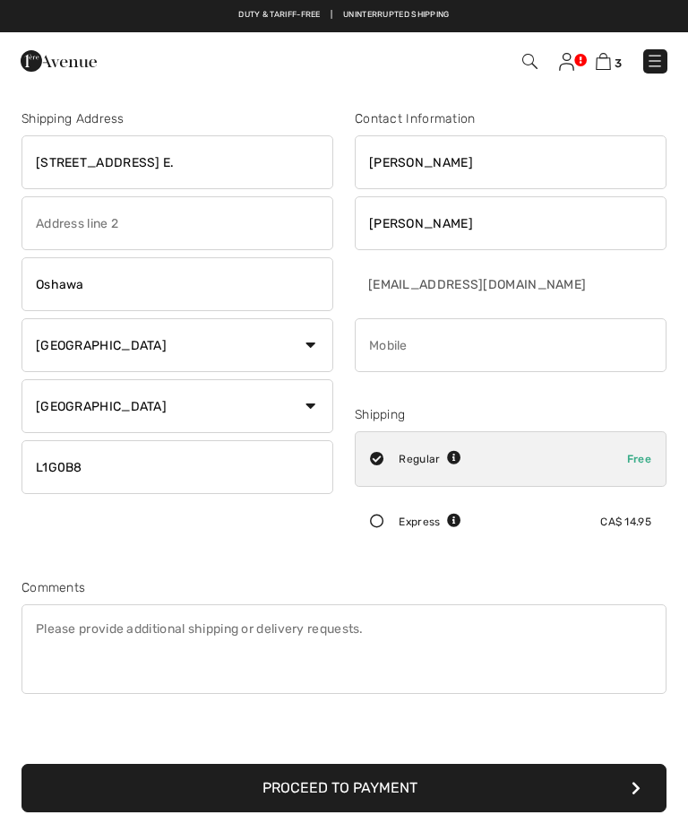
select select "ON"
checkbox input "true"
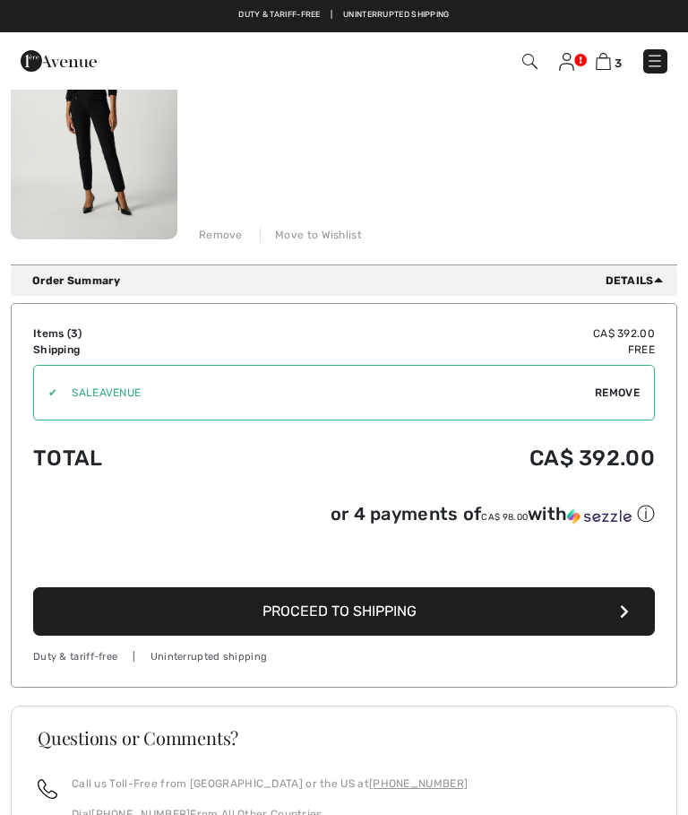
click at [626, 392] on span "Remove" at bounding box center [617, 392] width 45 height 16
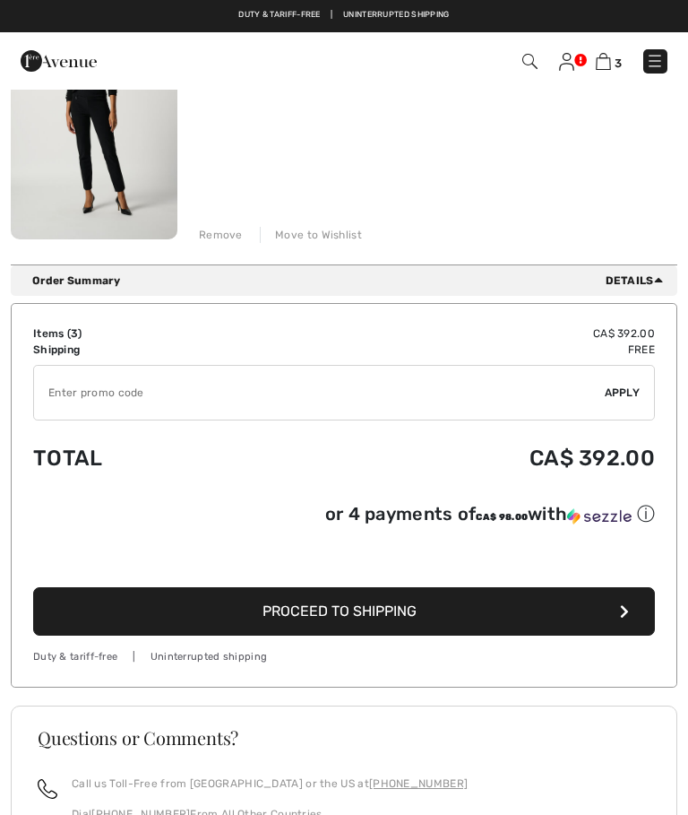
click at [68, 394] on input "TEXT" at bounding box center [319, 393] width 571 height 54
type input "SALEAVENUE"
click at [624, 397] on span "Apply" at bounding box center [623, 392] width 36 height 16
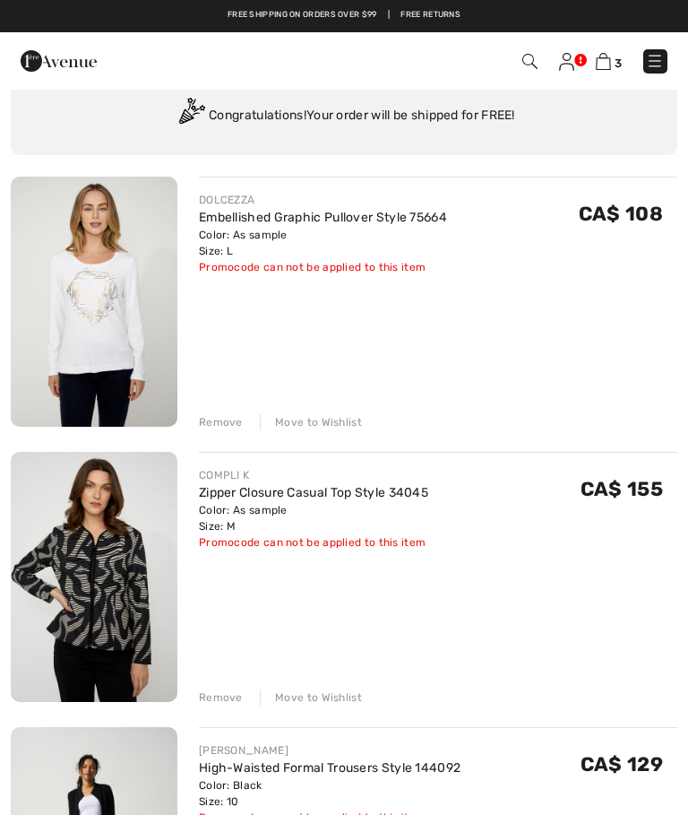
scroll to position [0, 0]
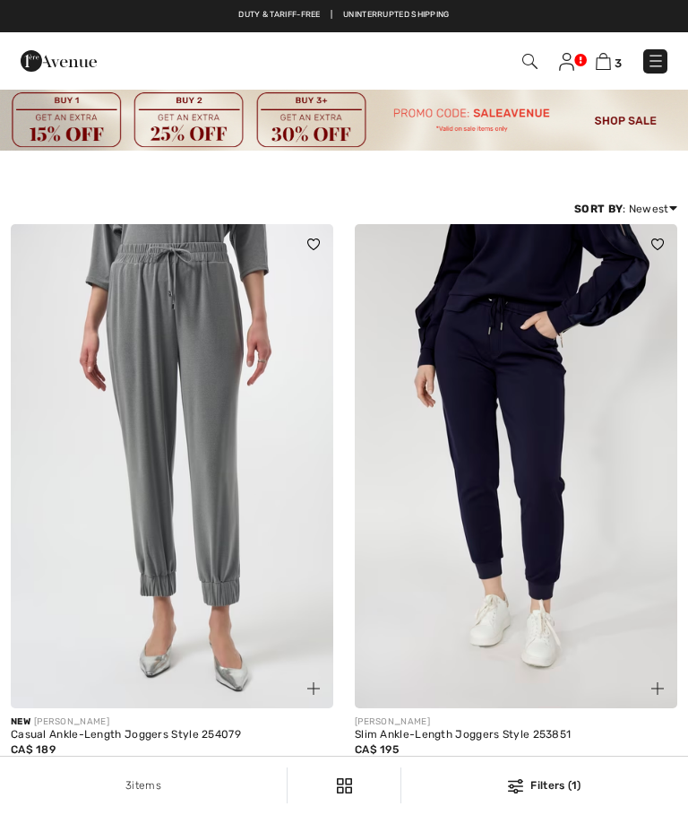
checkbox input "true"
click at [605, 64] on img at bounding box center [603, 61] width 15 height 17
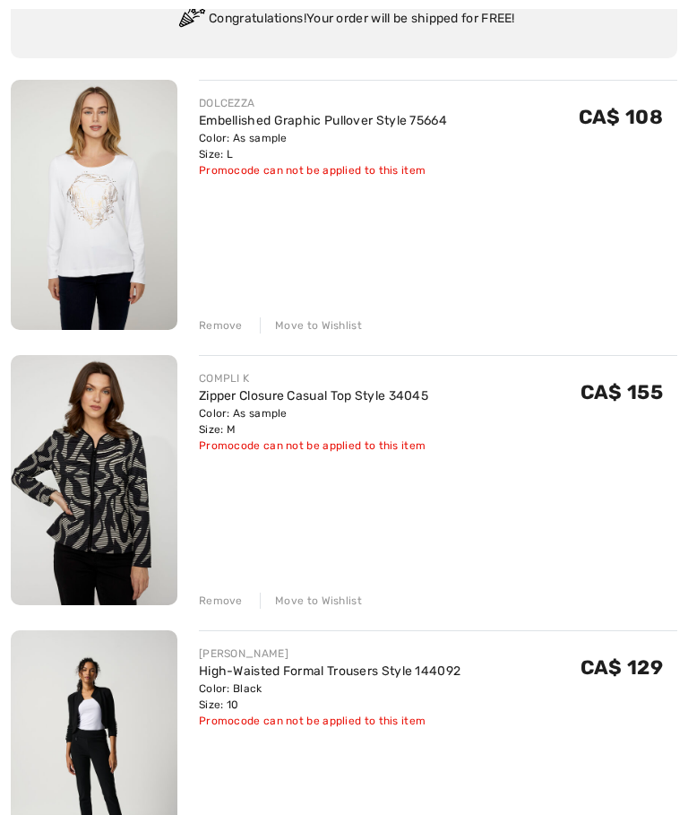
scroll to position [185, 0]
click at [225, 324] on div "Remove" at bounding box center [221, 325] width 44 height 16
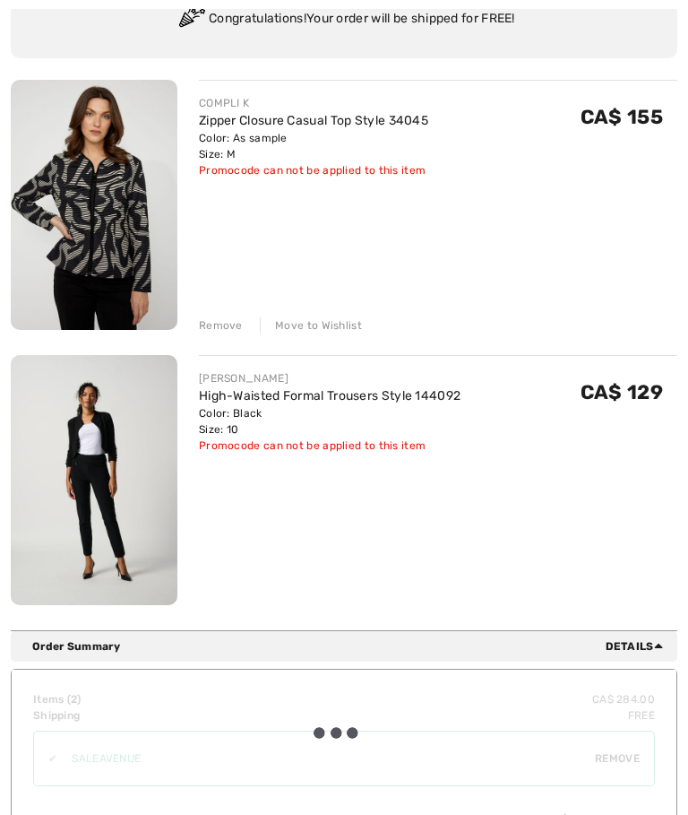
click at [235, 317] on div "Remove" at bounding box center [221, 325] width 44 height 16
